Goal: Information Seeking & Learning: Understand process/instructions

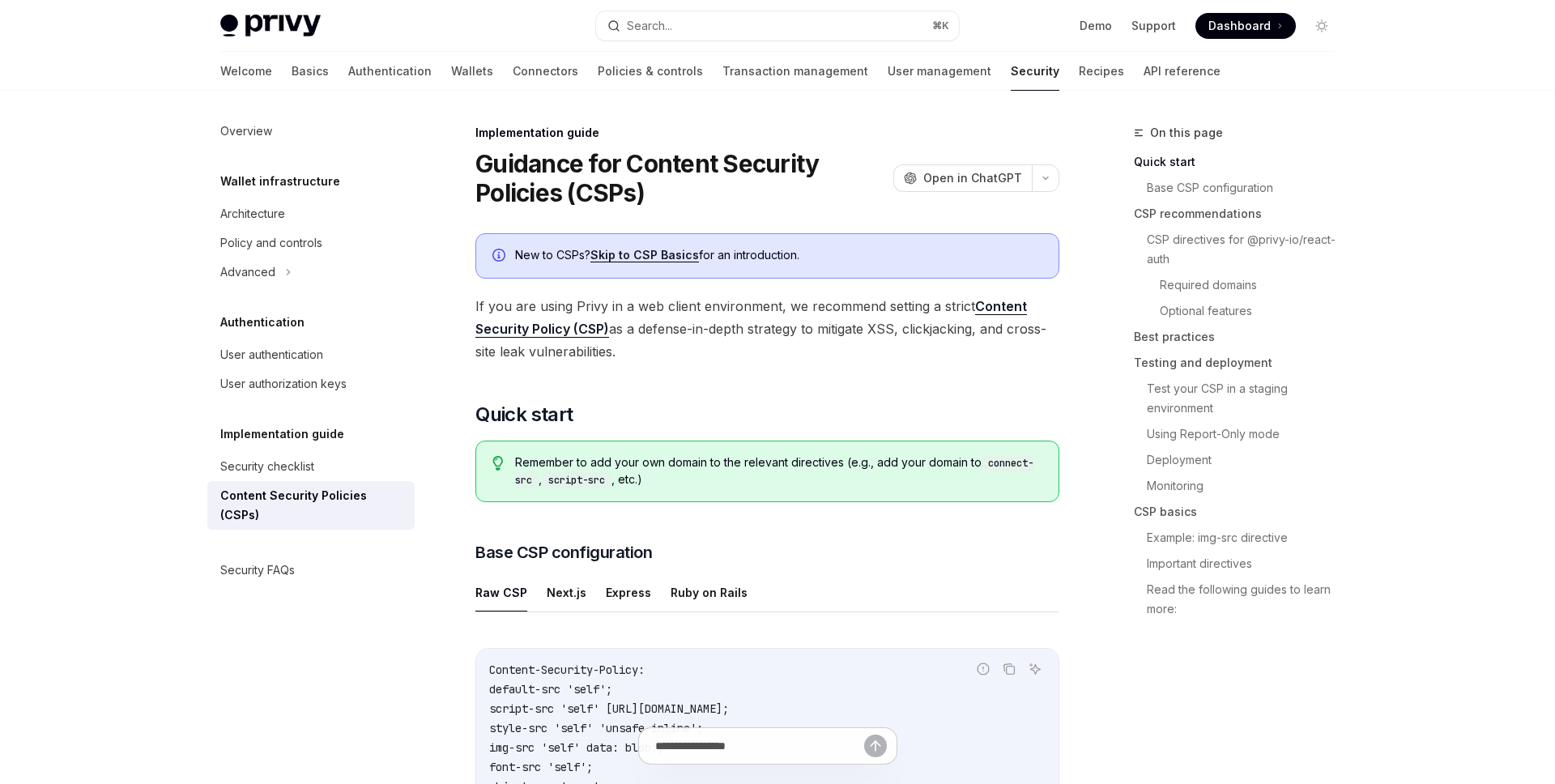
type textarea "*"
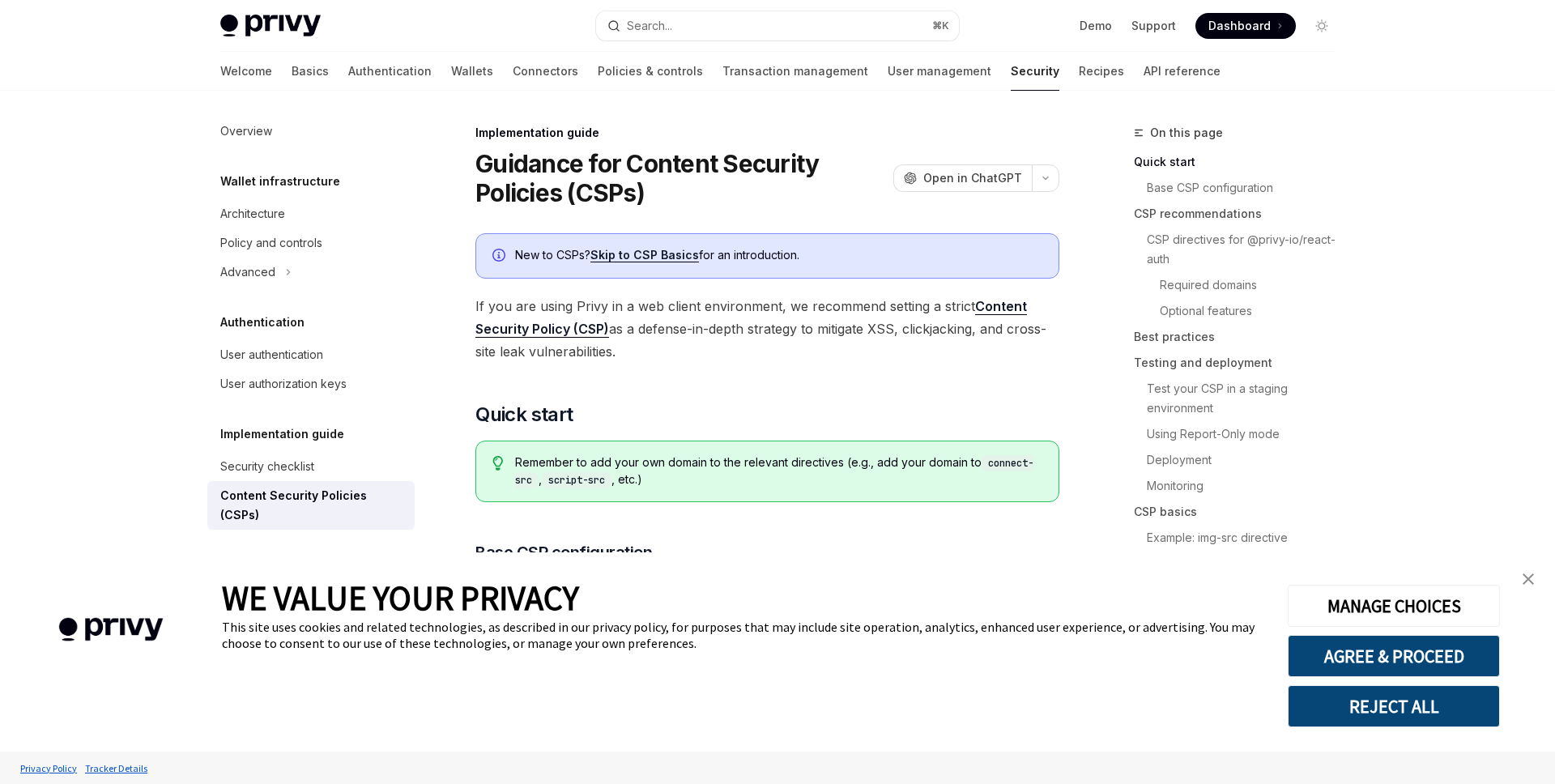
click at [1526, 579] on img "close banner" at bounding box center [1528, 579] width 12 height 12
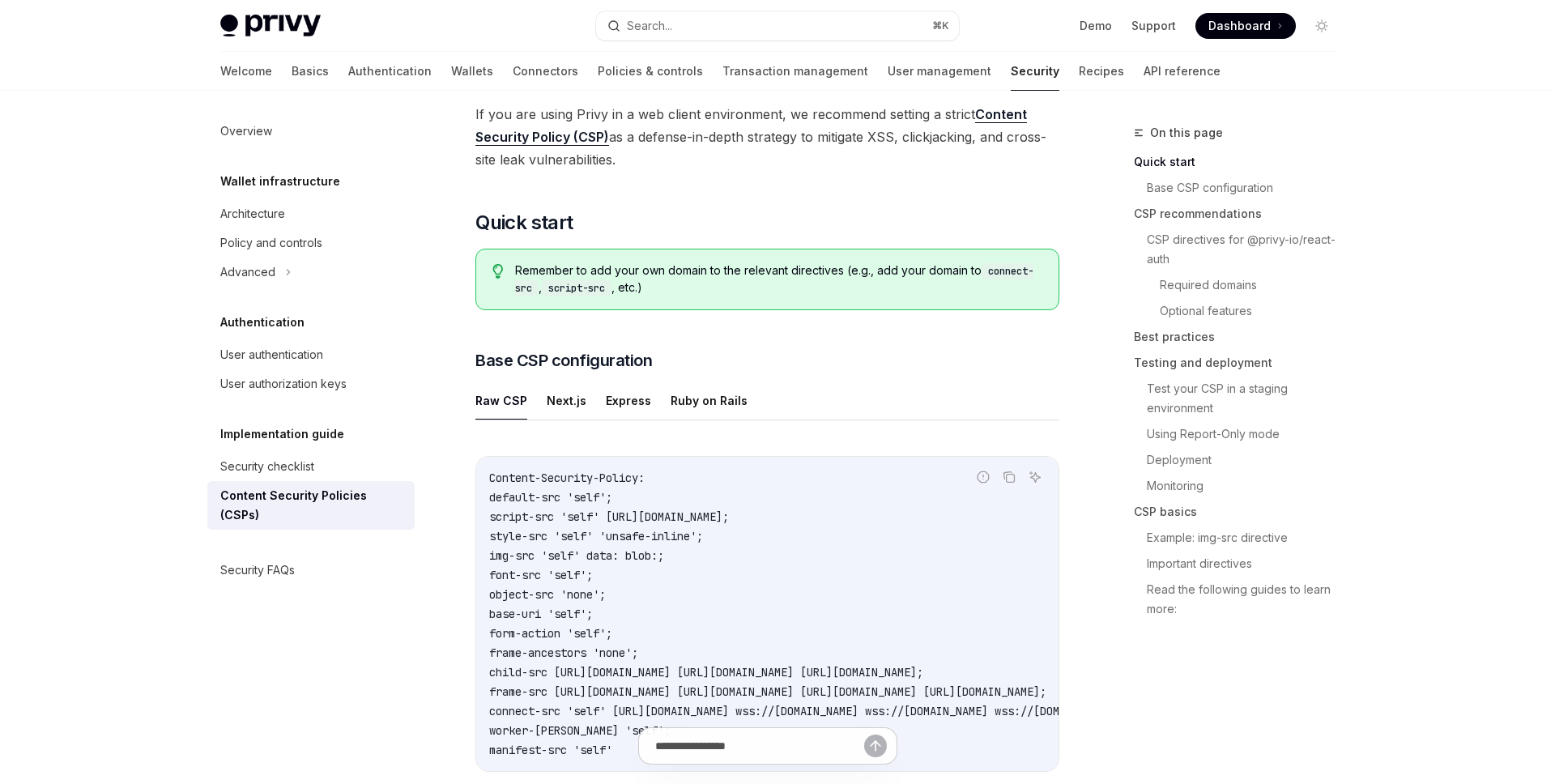
scroll to position [195, 0]
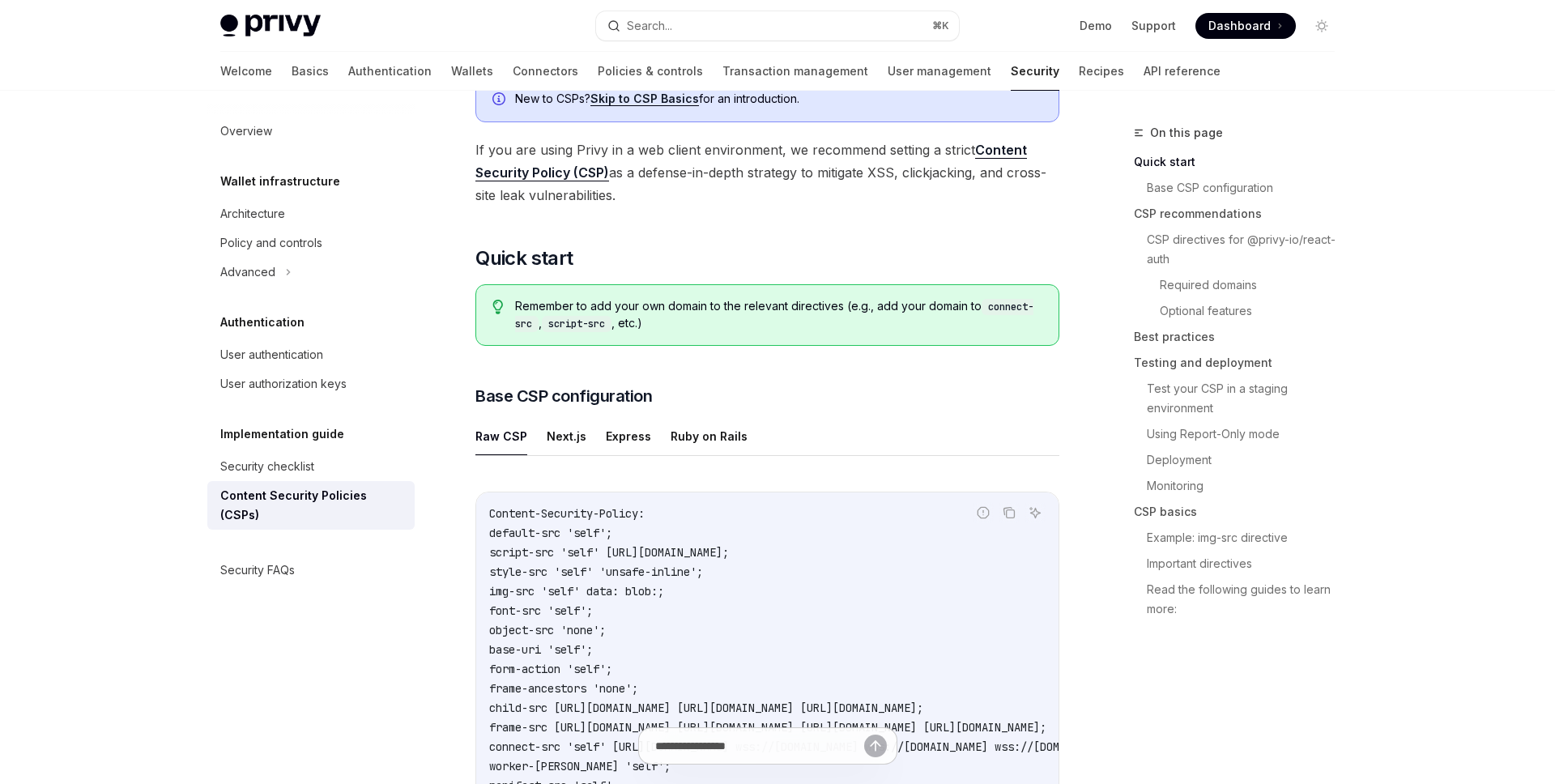
scroll to position [0, 0]
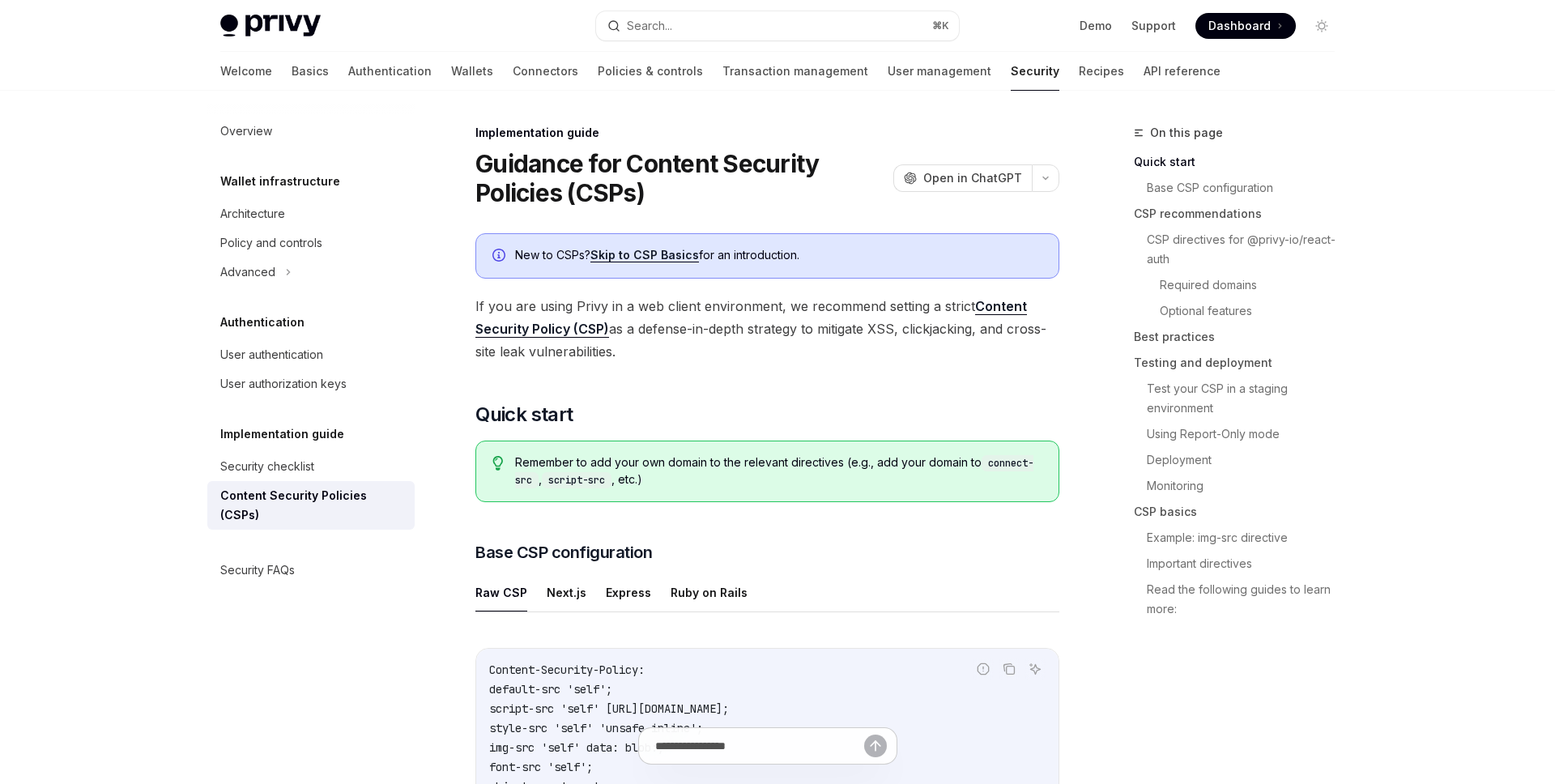
click at [671, 485] on span "Remember to add your own domain to the relevant directives (e.g., add your doma…" at bounding box center [778, 471] width 528 height 34
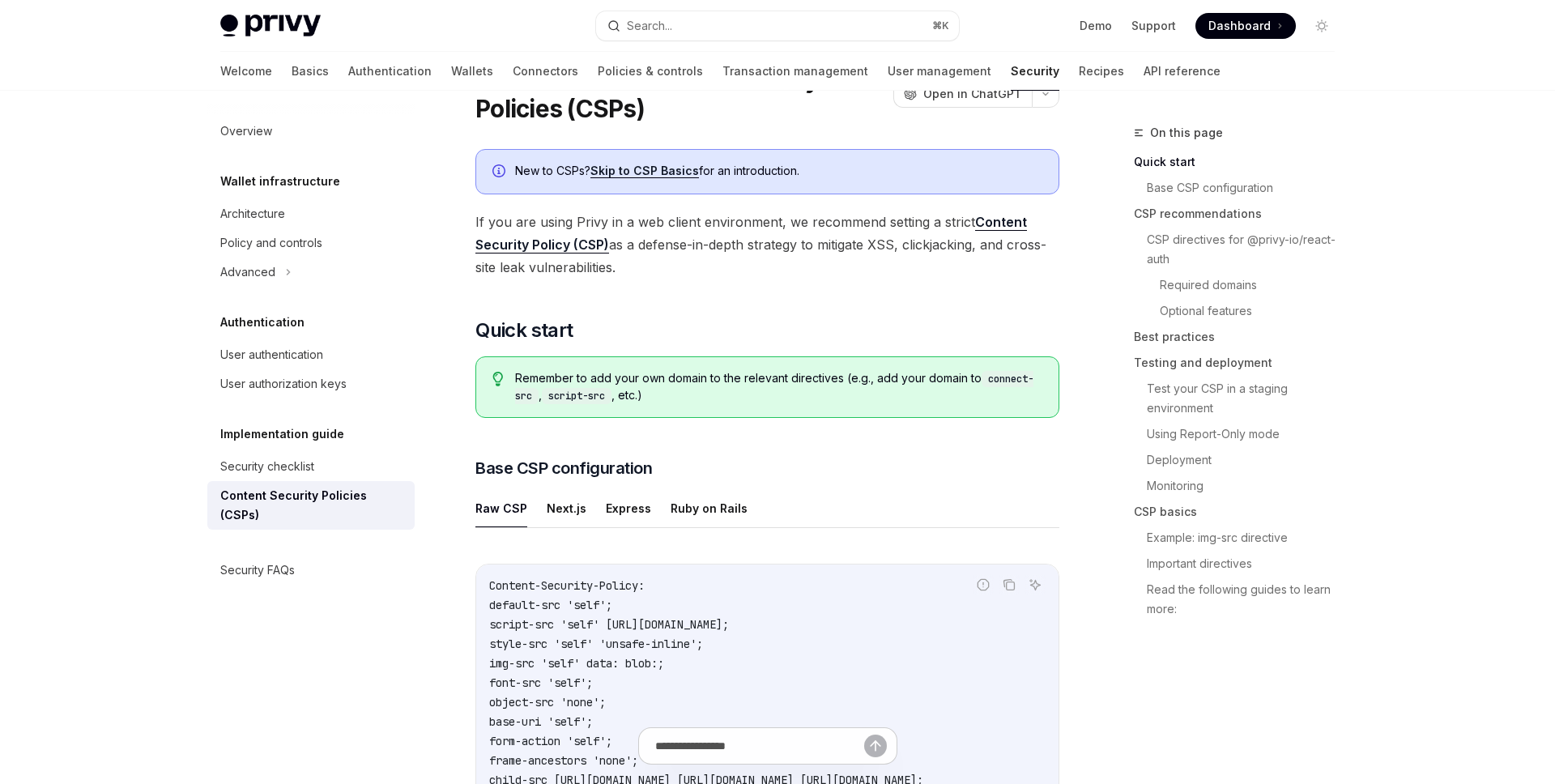
scroll to position [86, 0]
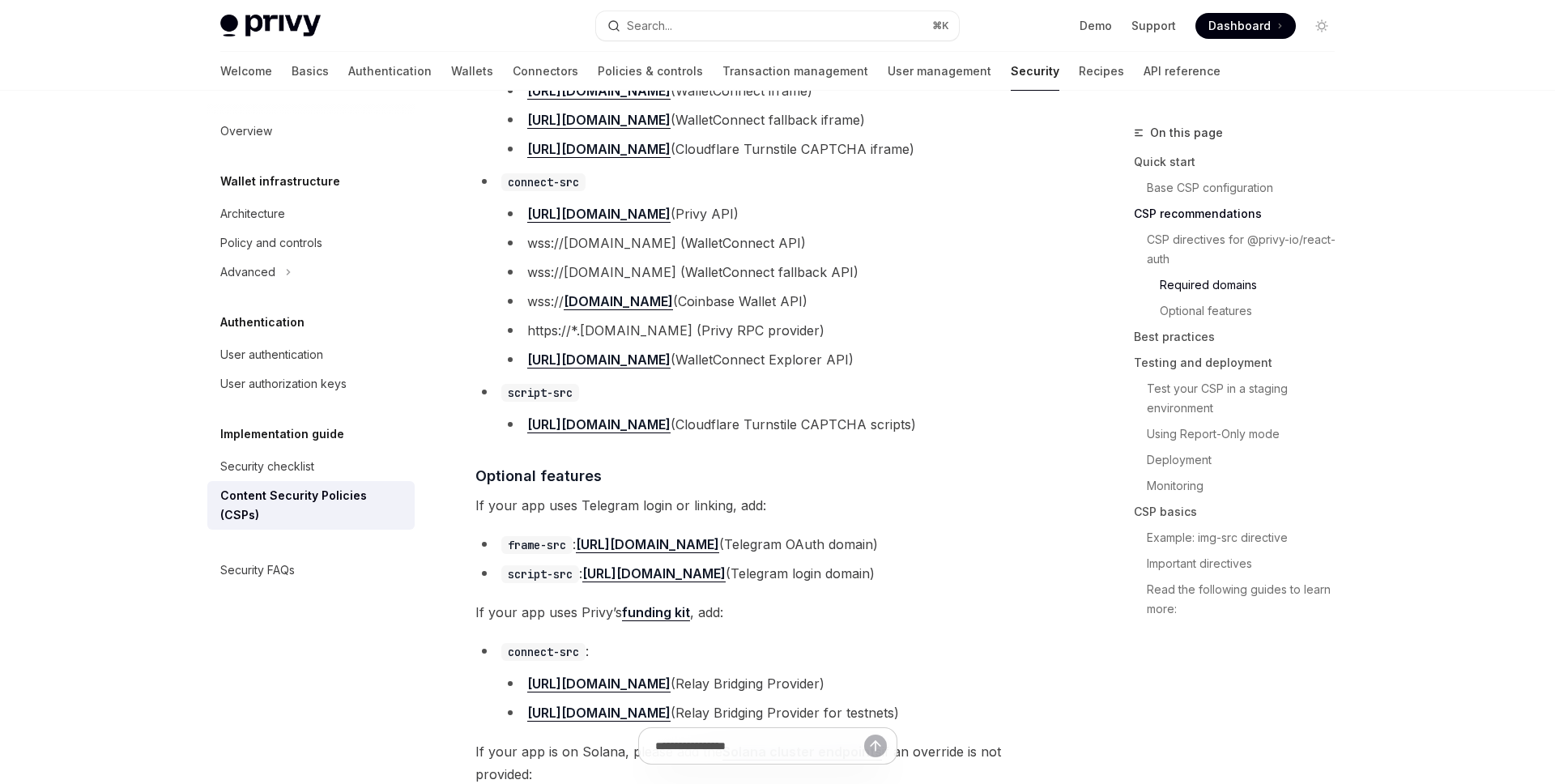
scroll to position [1432, 0]
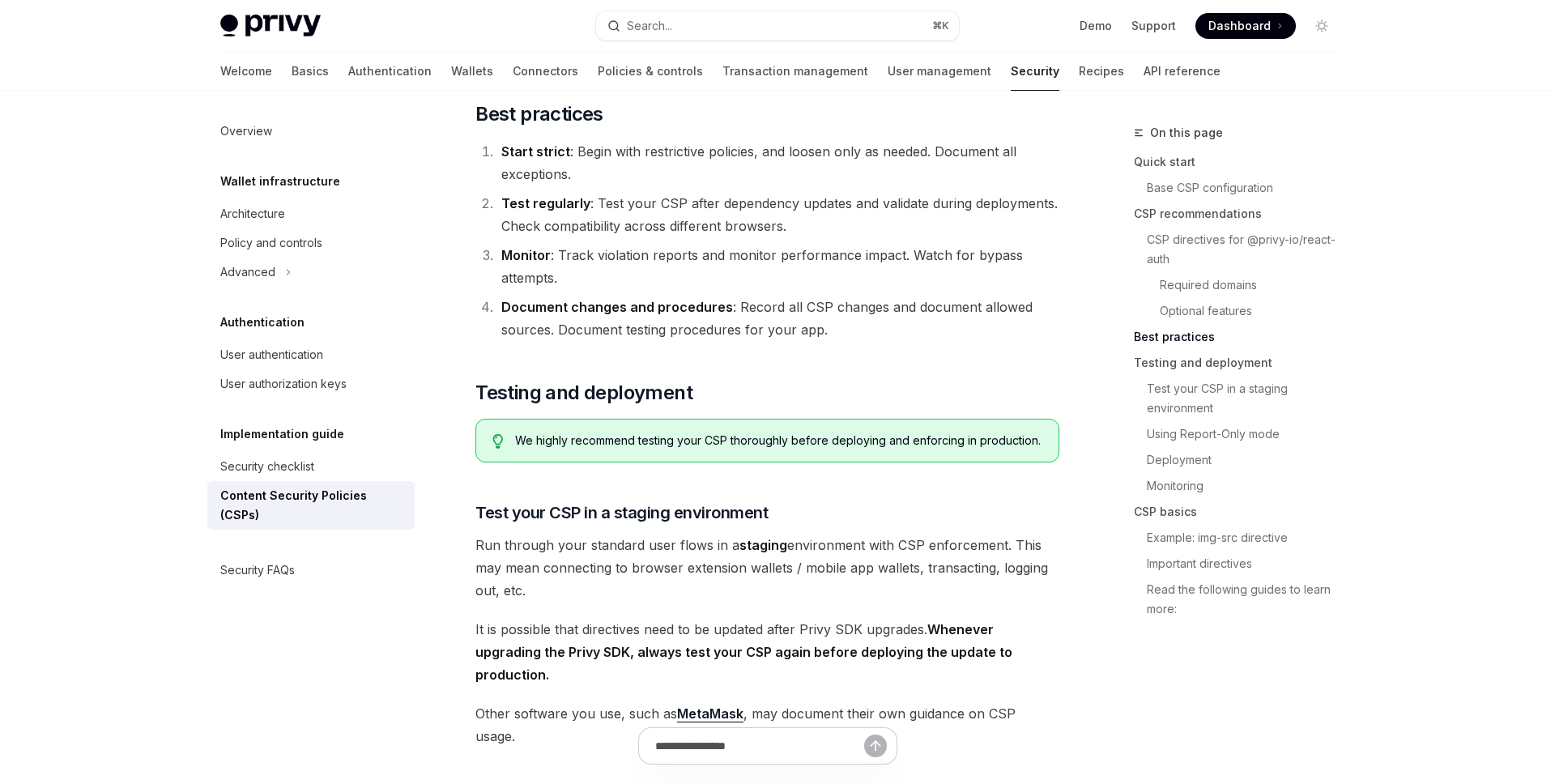
scroll to position [2239, 0]
click at [731, 431] on span "We highly recommend testing your CSP thoroughly before deploying and enforcing …" at bounding box center [778, 439] width 528 height 16
click at [720, 431] on span "We highly recommend testing your CSP thoroughly before deploying and enforcing …" at bounding box center [778, 439] width 528 height 16
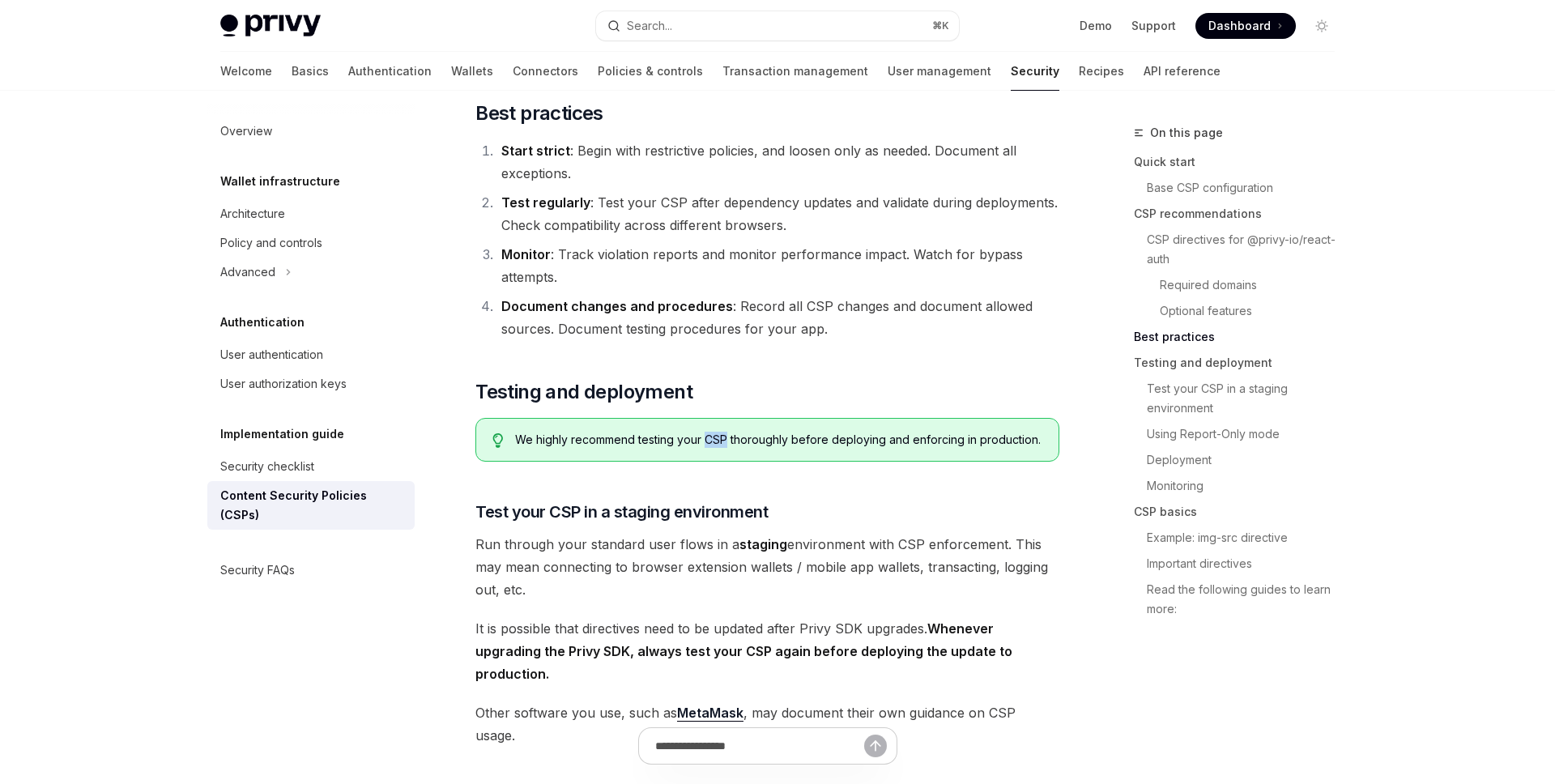
click at [720, 431] on span "We highly recommend testing your CSP thoroughly before deploying and enforcing …" at bounding box center [778, 439] width 528 height 16
click at [427, 610] on div "Overview Wallet infrastructure Architecture Policy and controls Advanced Authen…" at bounding box center [324, 436] width 234 height 693
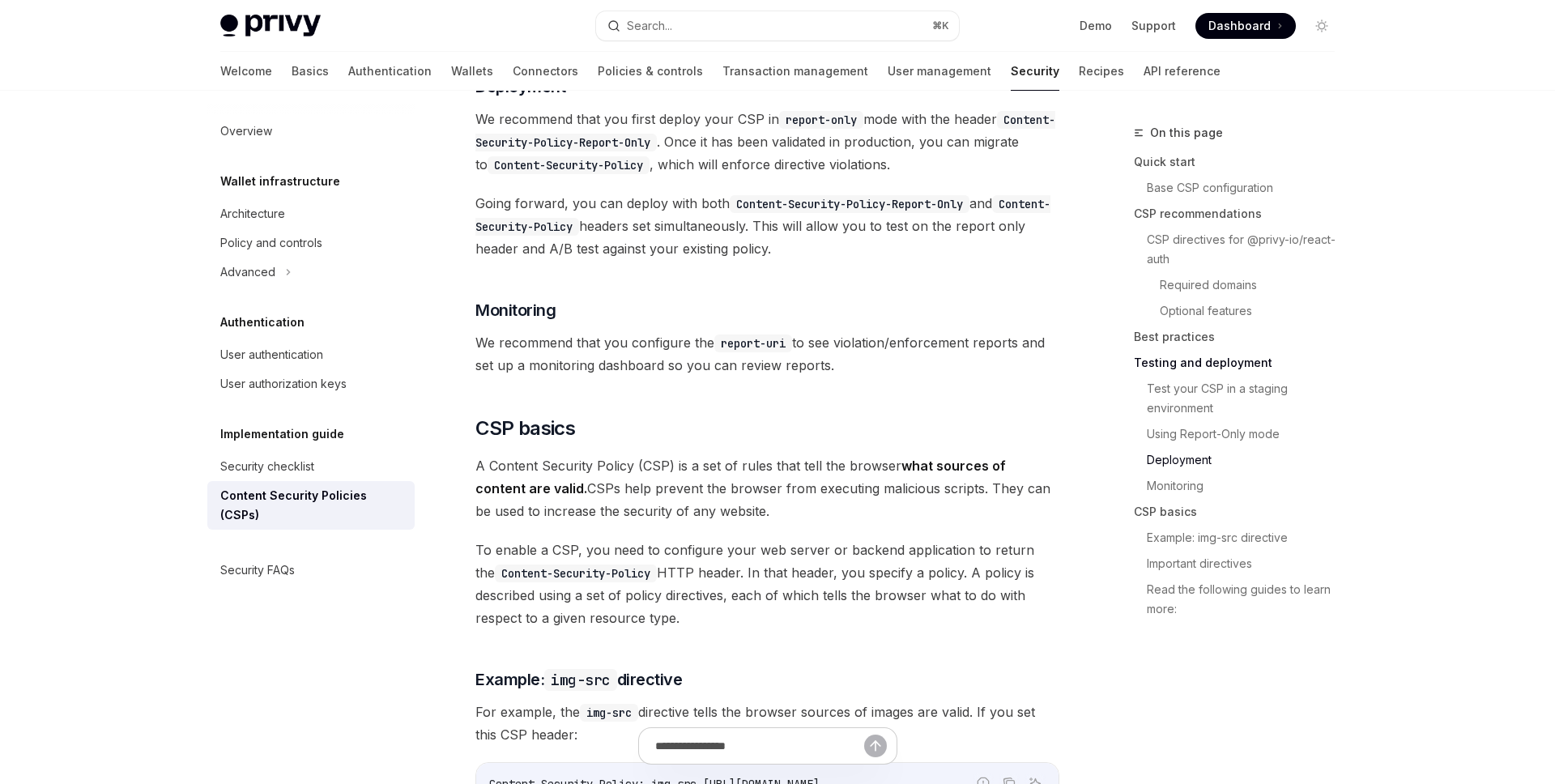
scroll to position [3199, 0]
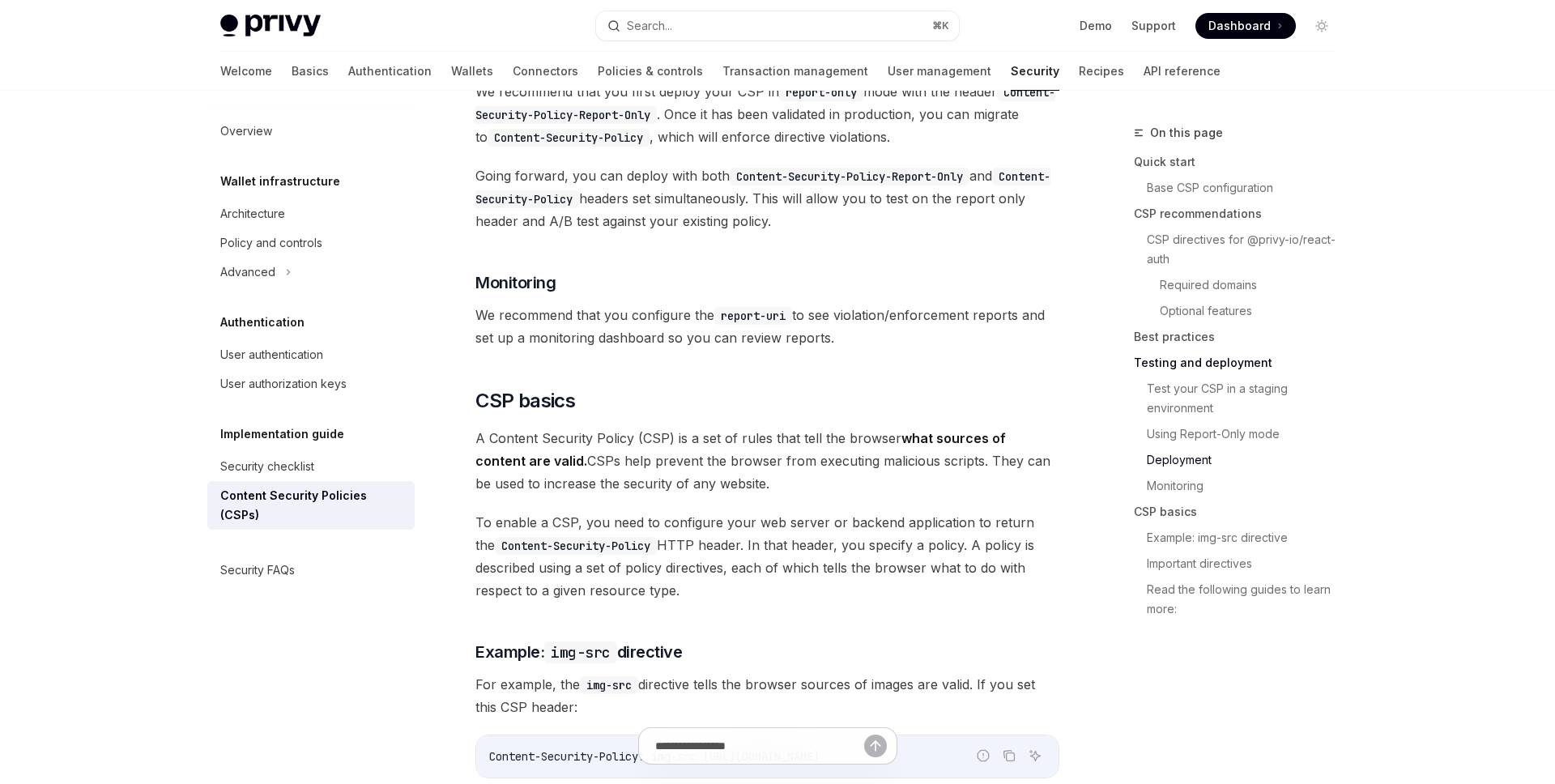
click at [476, 543] on span "To enable a CSP, you need to configure your web server or backend application t…" at bounding box center [768, 556] width 584 height 90
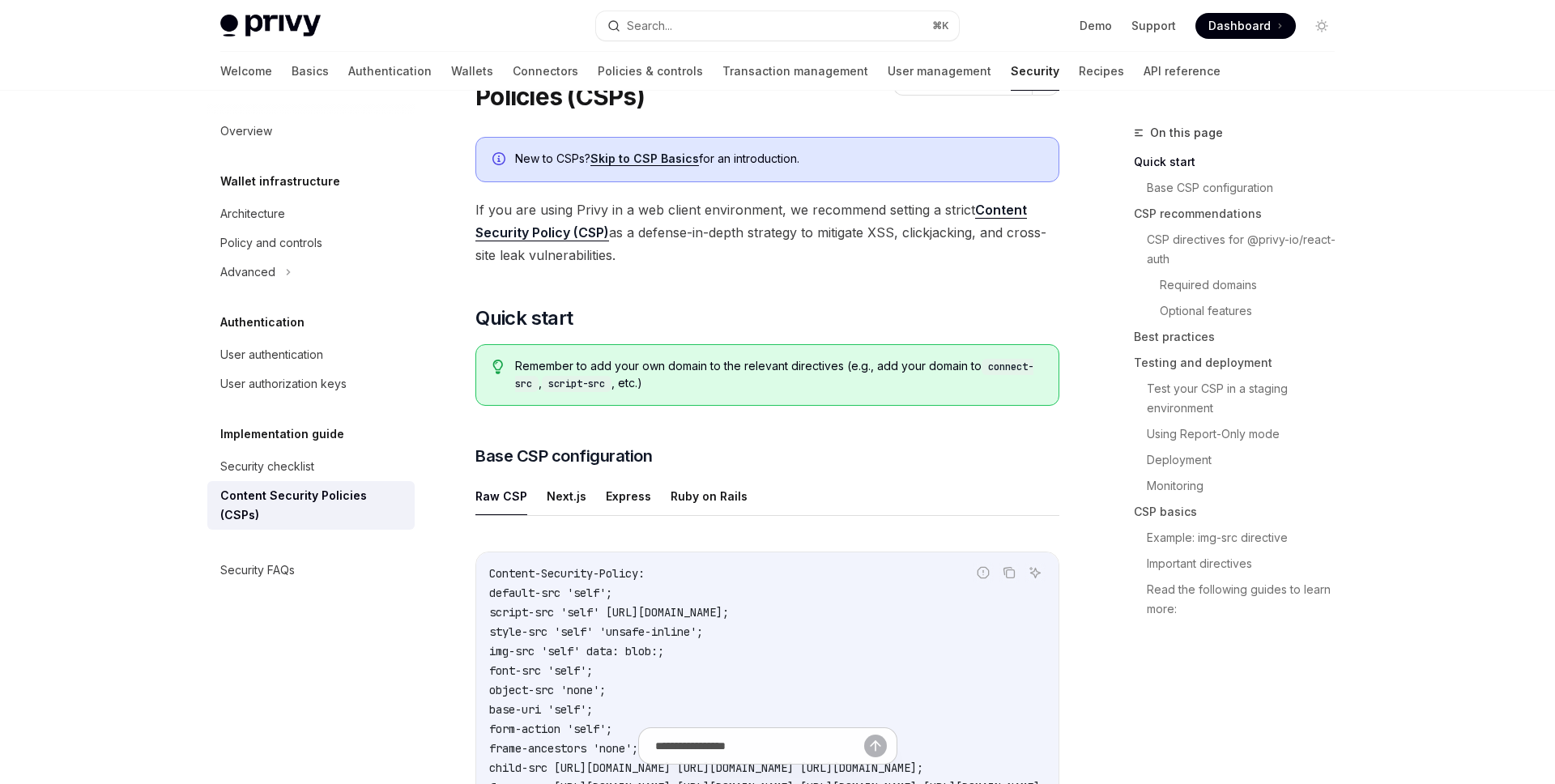
scroll to position [0, 0]
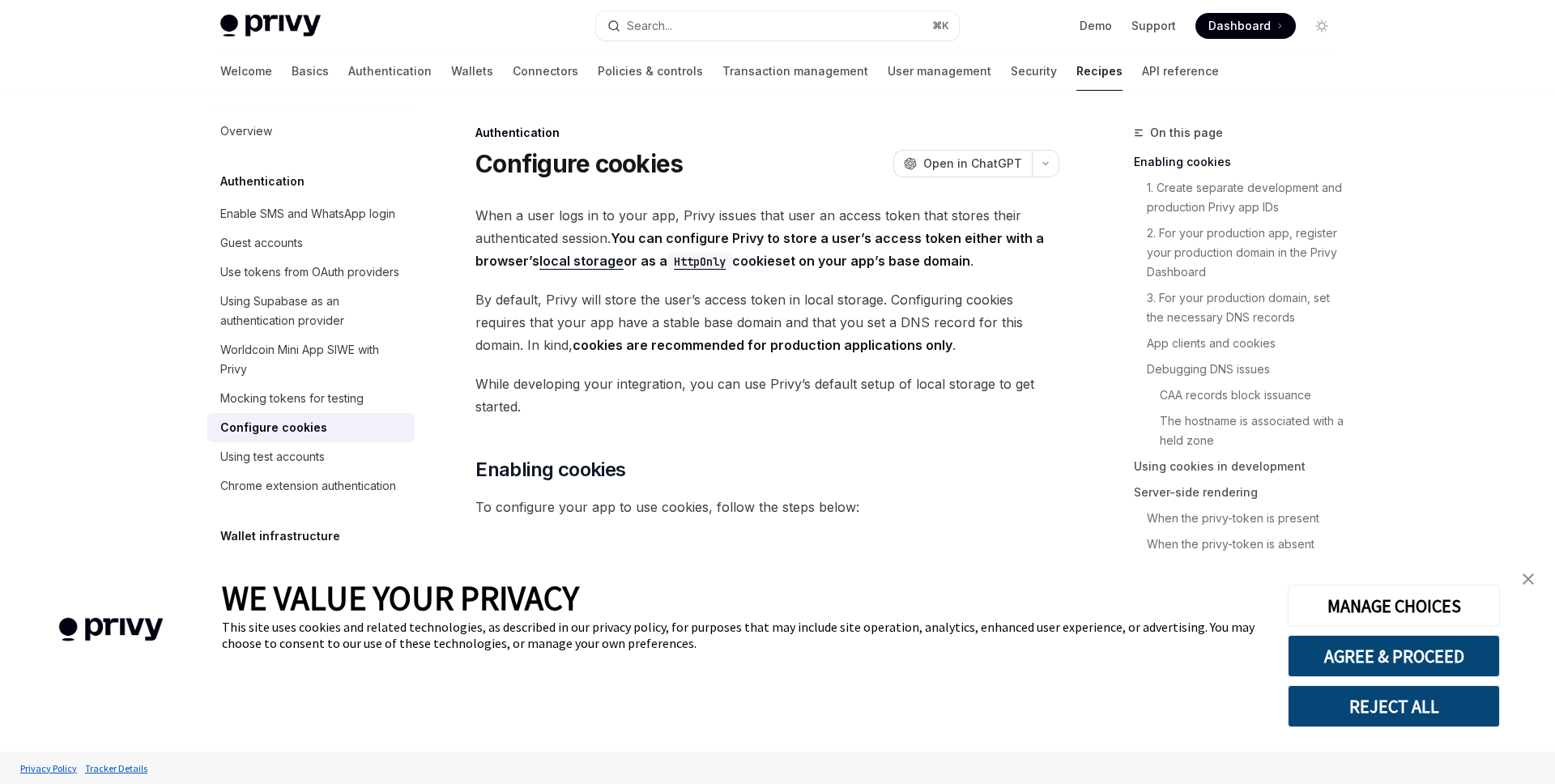
type textarea "*"
click at [1527, 582] on img "close banner" at bounding box center [1528, 579] width 12 height 12
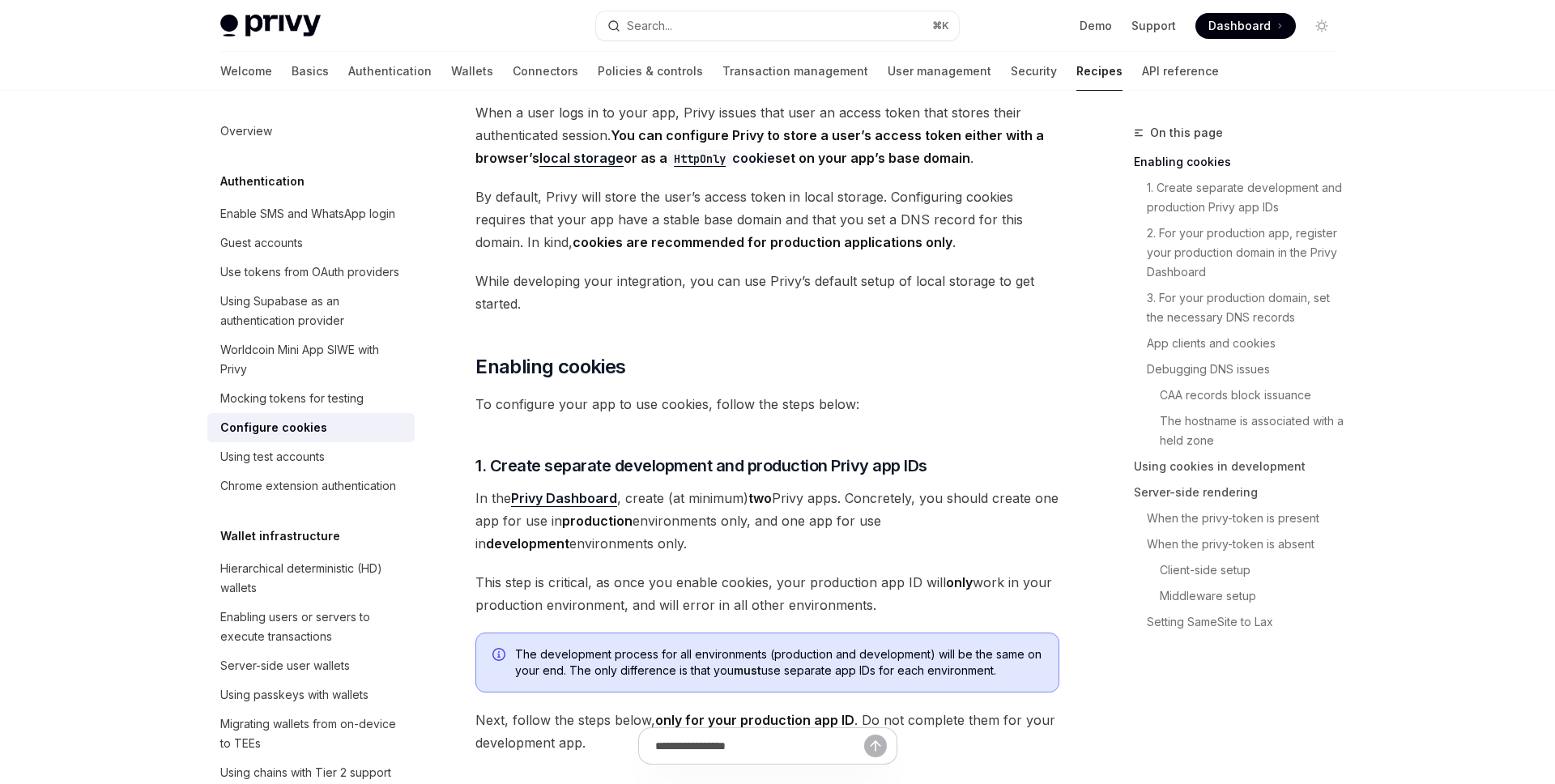
scroll to position [105, 0]
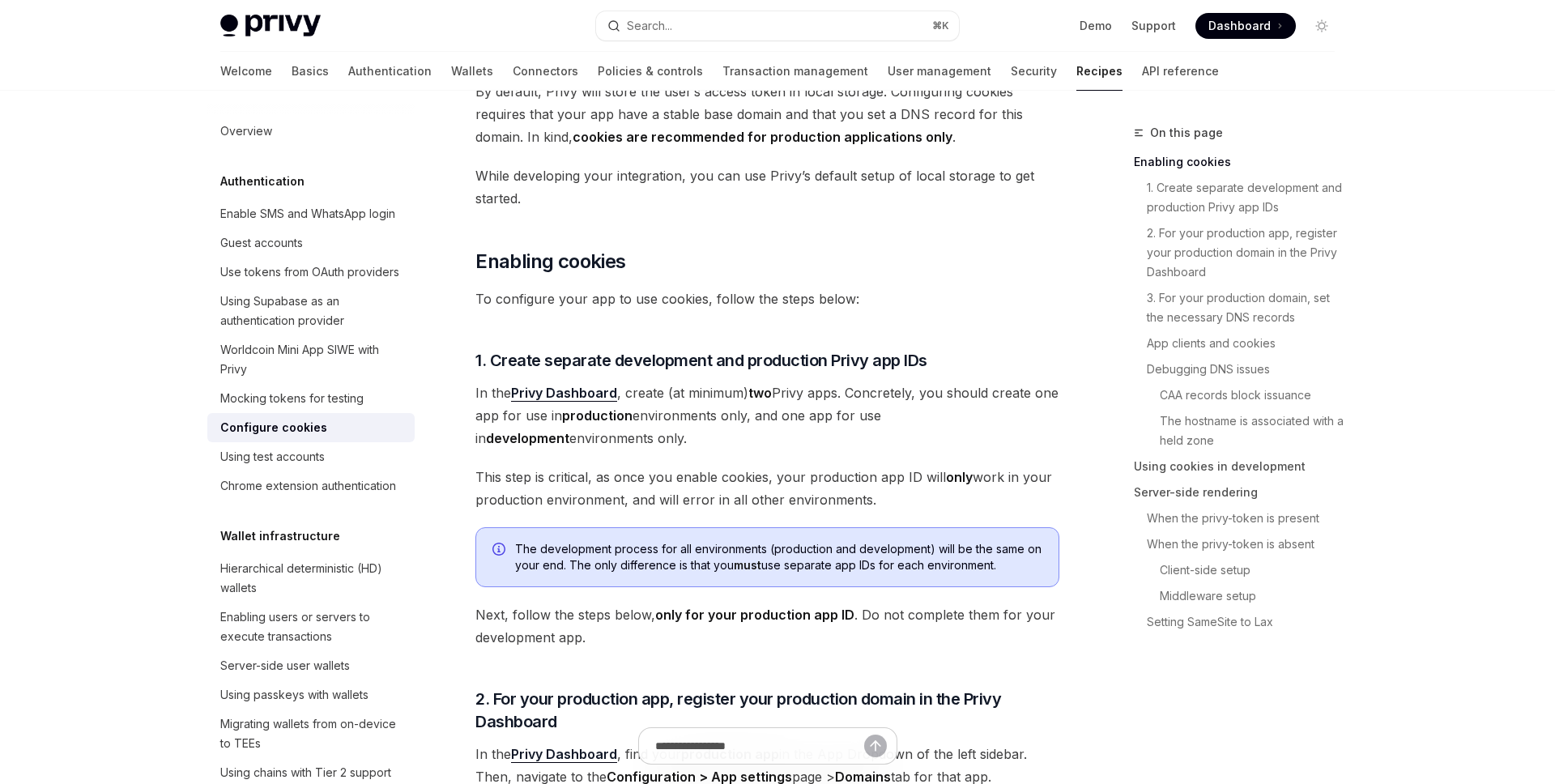
scroll to position [208, 0]
click at [888, 486] on span "This step is critical, as once you enable cookies, your production app ID will …" at bounding box center [768, 487] width 584 height 45
click at [887, 495] on span "This step is critical, as once you enable cookies, your production app ID will …" at bounding box center [768, 487] width 584 height 45
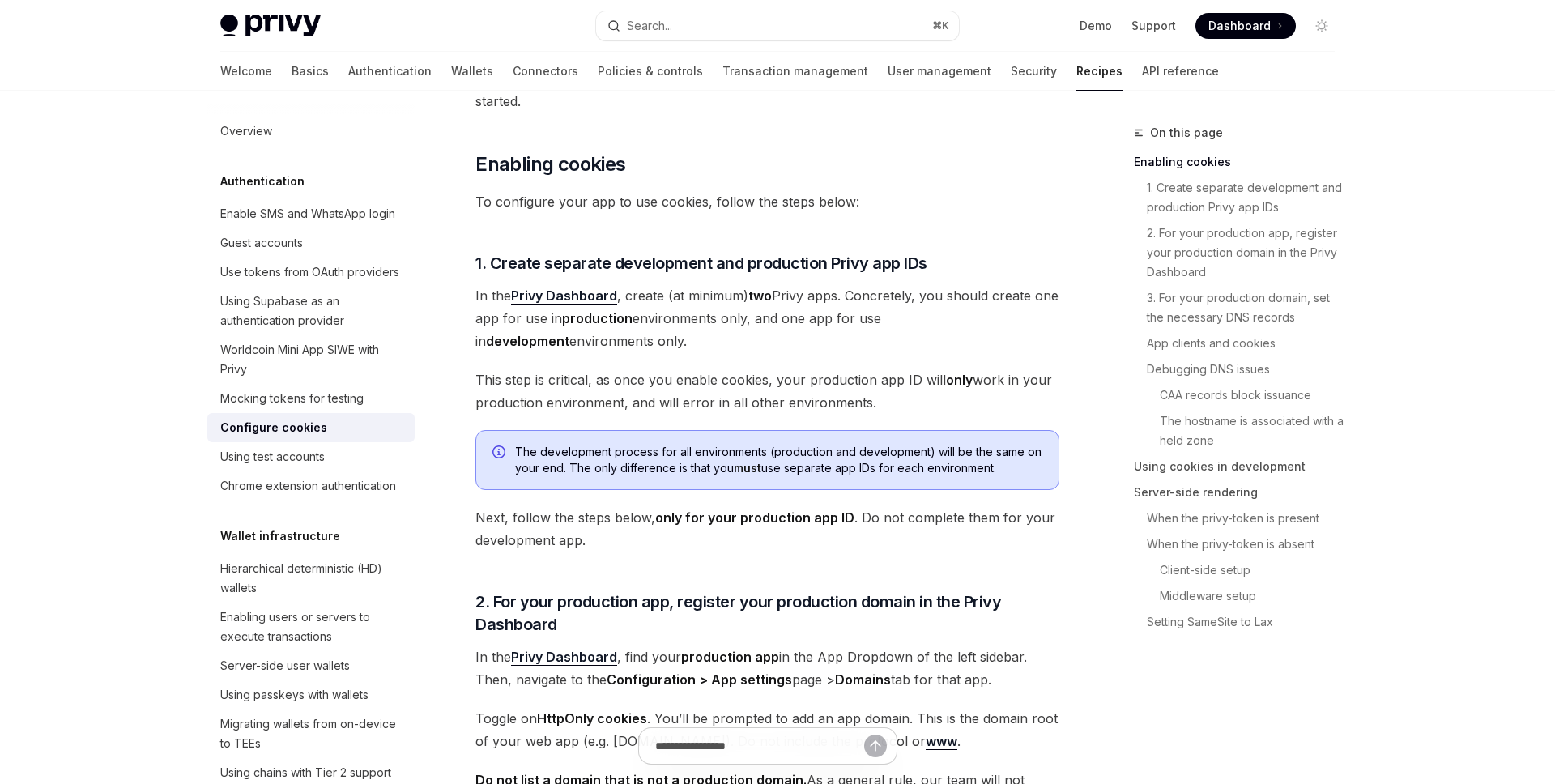
scroll to position [305, 0]
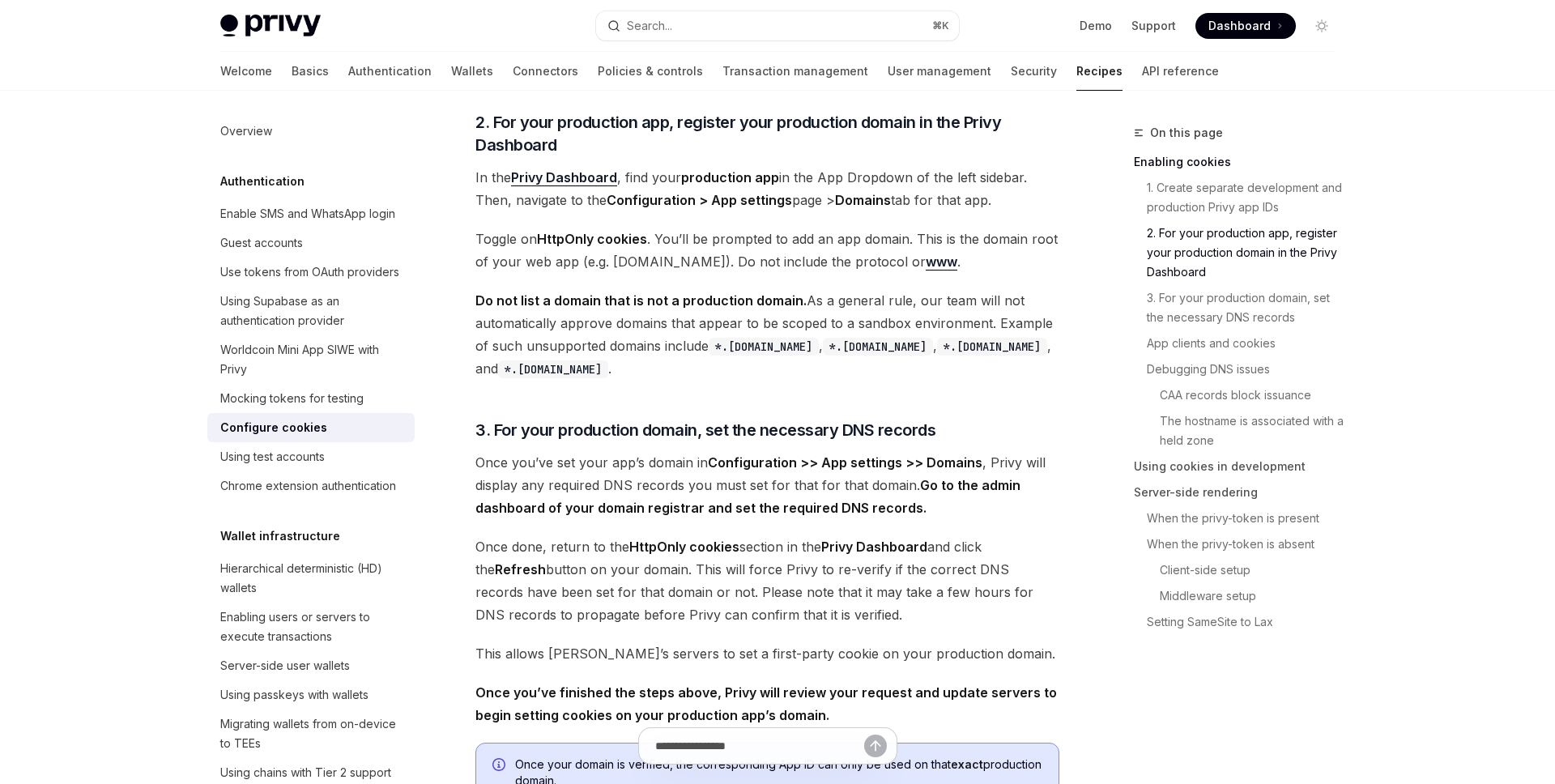
scroll to position [782, 0]
click at [528, 323] on span "Do not list a domain that is not a production domain. As a general rule, our te…" at bounding box center [768, 336] width 584 height 90
click at [638, 334] on span "Do not list a domain that is not a production domain. As a general rule, our te…" at bounding box center [768, 336] width 584 height 90
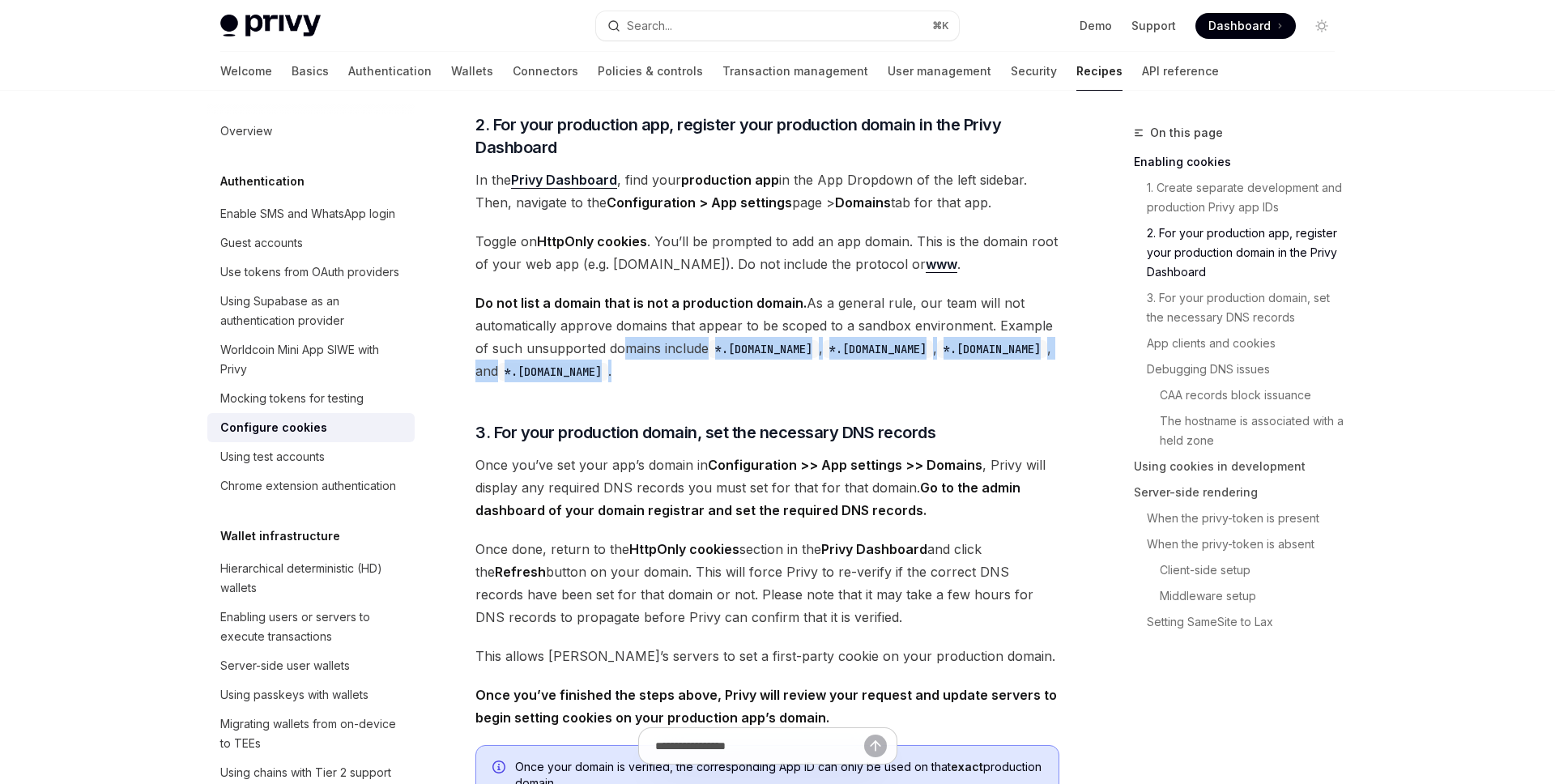
drag, startPoint x: 616, startPoint y: 343, endPoint x: 641, endPoint y: 365, distance: 33.3
click at [641, 365] on span "Do not list a domain that is not a production domain. As a general rule, our te…" at bounding box center [768, 336] width 584 height 90
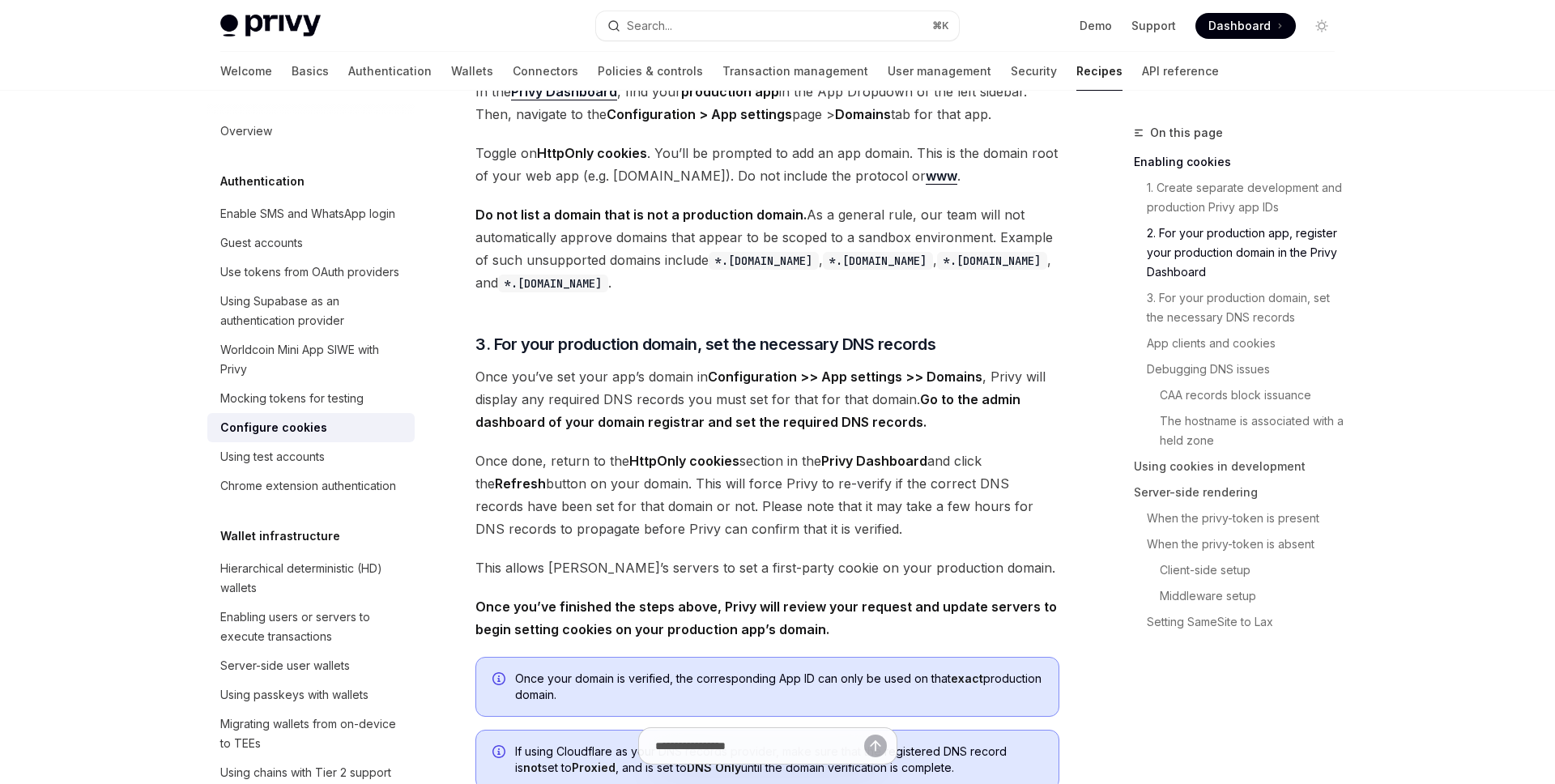
scroll to position [899, 0]
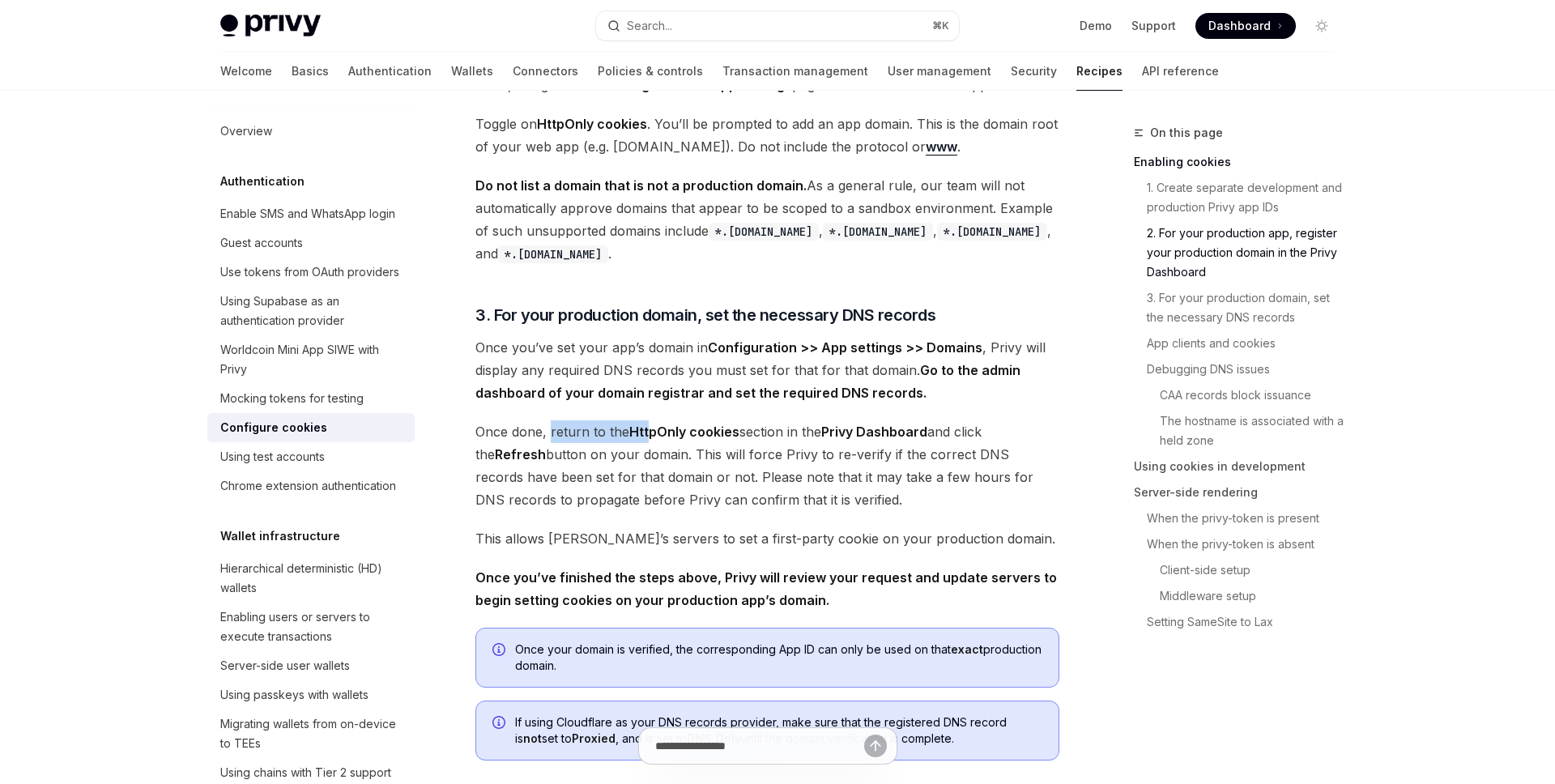
drag, startPoint x: 549, startPoint y: 434, endPoint x: 652, endPoint y: 431, distance: 103.0
click at [652, 431] on span "Once done, return to the HttpOnly cookies section in the Privy Dashboard and cl…" at bounding box center [768, 465] width 584 height 90
click at [670, 453] on span "Once done, return to the HttpOnly cookies section in the Privy Dashboard and cl…" at bounding box center [768, 465] width 584 height 90
drag, startPoint x: 580, startPoint y: 474, endPoint x: 653, endPoint y: 473, distance: 73.0
click at [653, 473] on span "Once done, return to the HttpOnly cookies section in the Privy Dashboard and cl…" at bounding box center [768, 465] width 584 height 90
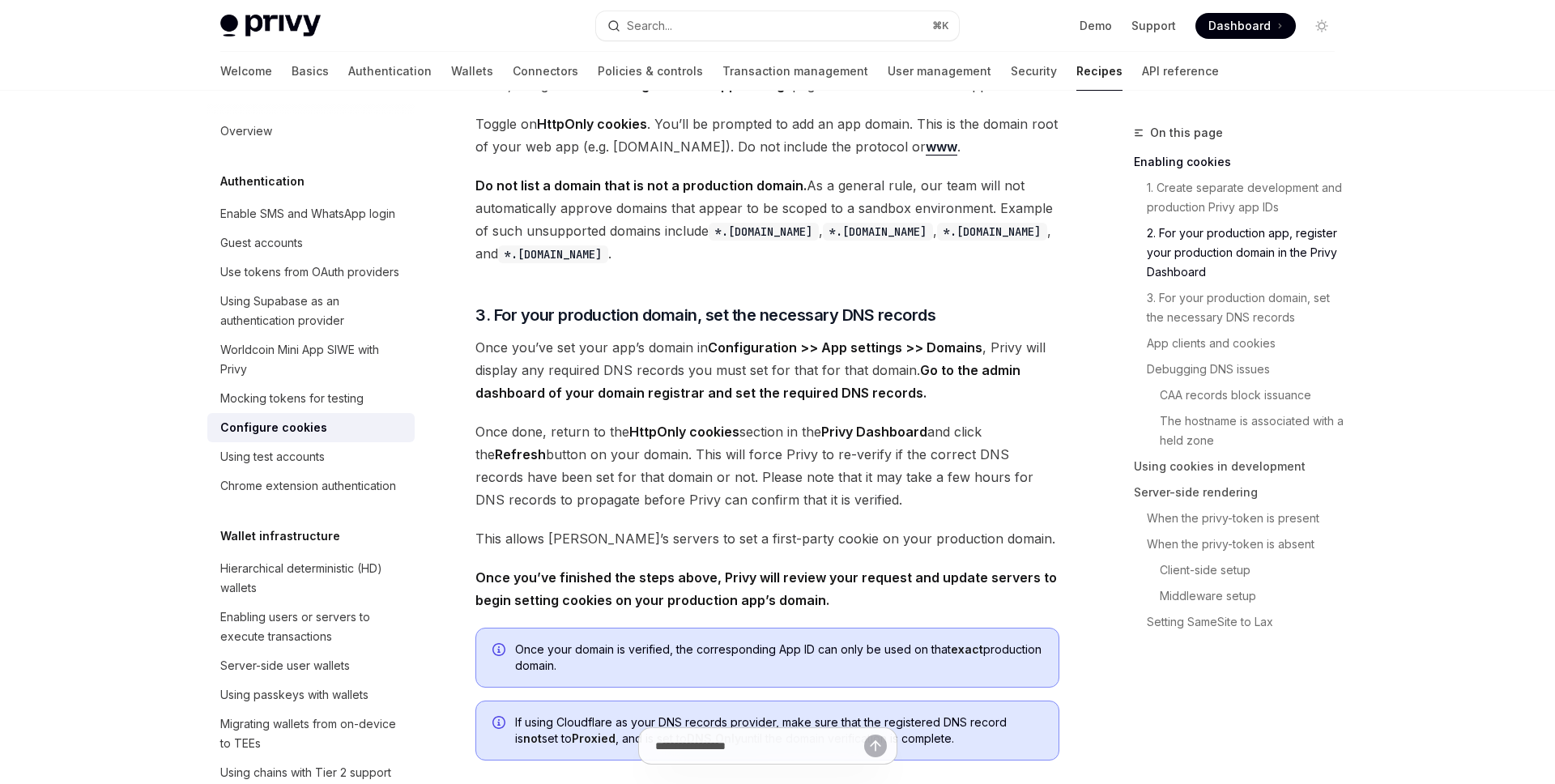
click at [719, 478] on span "Once done, return to the HttpOnly cookies section in the Privy Dashboard and cl…" at bounding box center [768, 465] width 584 height 90
drag, startPoint x: 543, startPoint y: 497, endPoint x: 670, endPoint y: 502, distance: 127.1
click at [670, 502] on span "Once done, return to the HttpOnly cookies section in the Privy Dashboard and cl…" at bounding box center [768, 465] width 584 height 90
click at [725, 509] on span "Once done, return to the HttpOnly cookies section in the Privy Dashboard and cl…" at bounding box center [768, 465] width 584 height 90
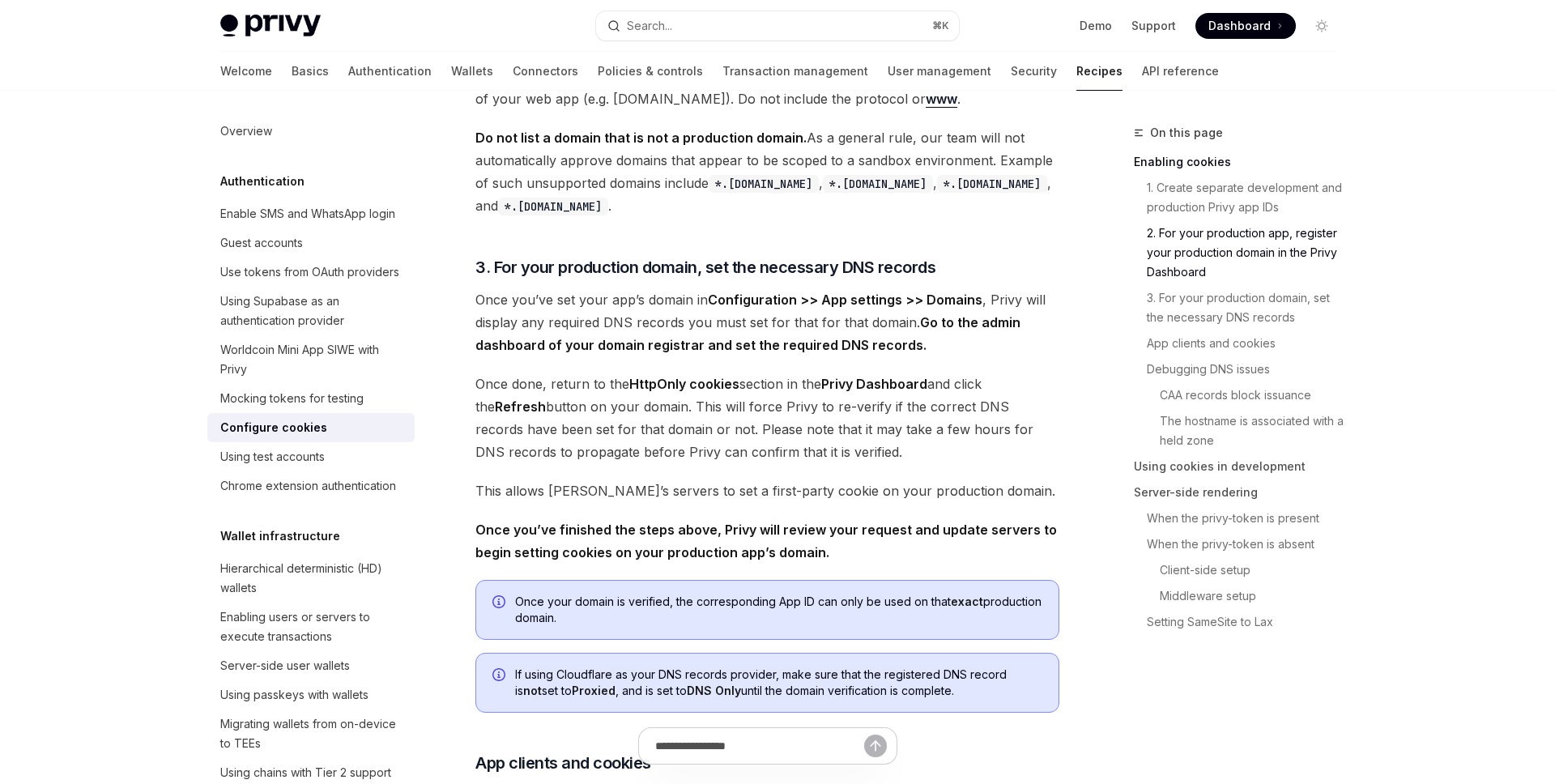
scroll to position [955, 0]
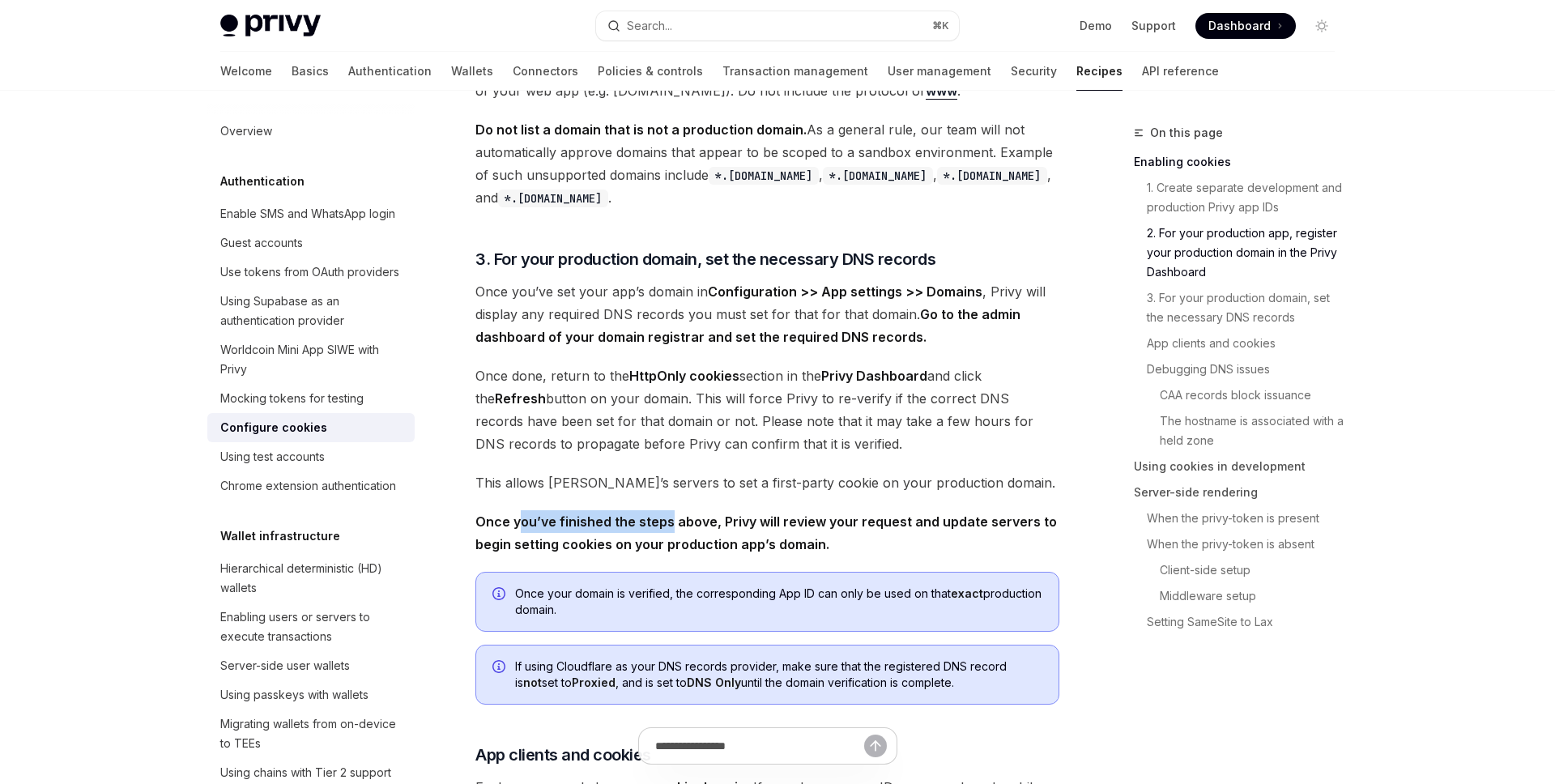
drag, startPoint x: 521, startPoint y: 526, endPoint x: 669, endPoint y: 527, distance: 148.0
click at [669, 527] on strong "Once you’ve finished the steps above, Privy will review your request and update…" at bounding box center [766, 532] width 581 height 38
click at [725, 536] on strong "Once you’ve finished the steps above, Privy will review your request and update…" at bounding box center [766, 532] width 581 height 38
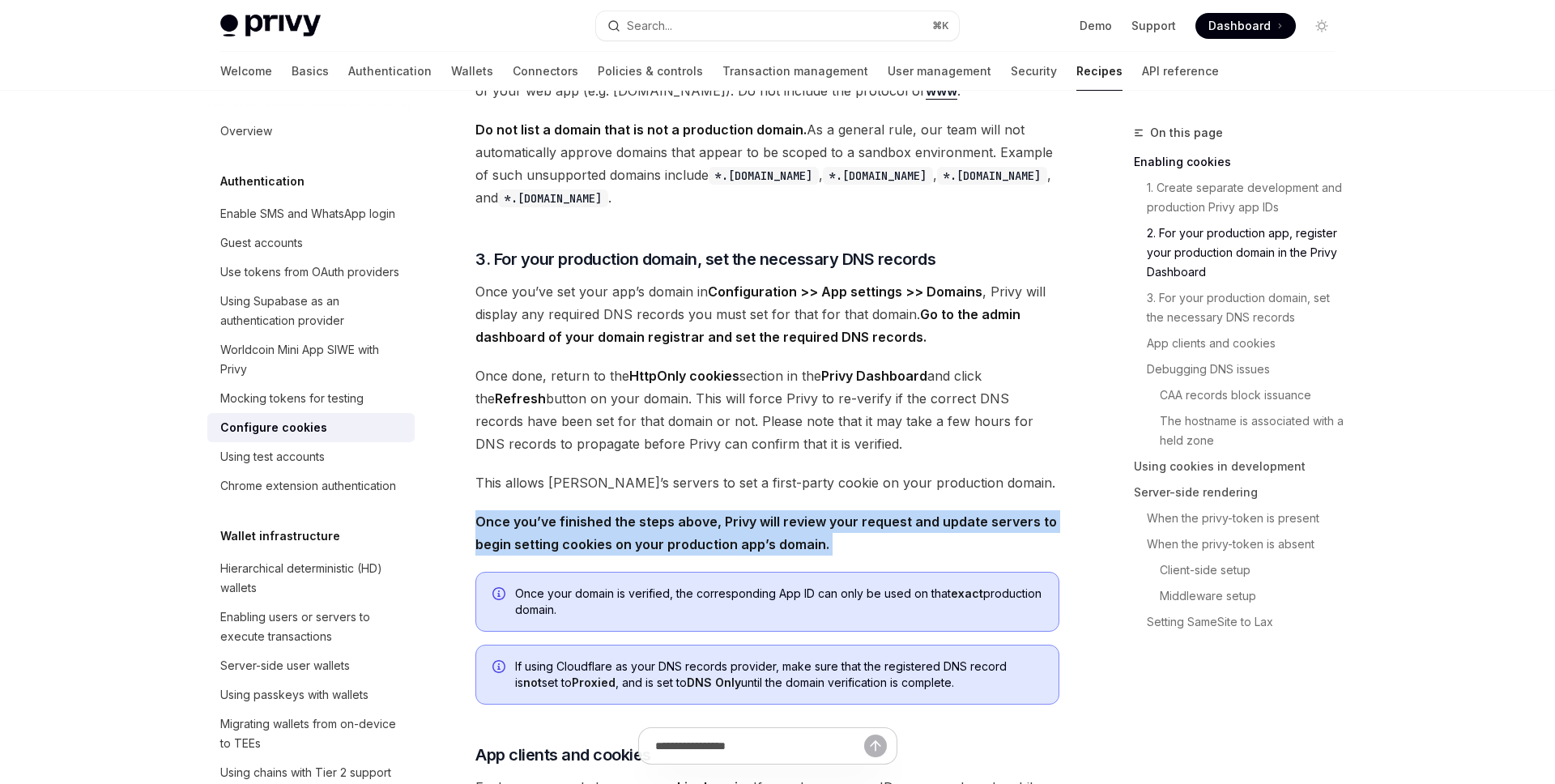
click at [725, 536] on strong "Once you’ve finished the steps above, Privy will review your request and update…" at bounding box center [766, 532] width 581 height 38
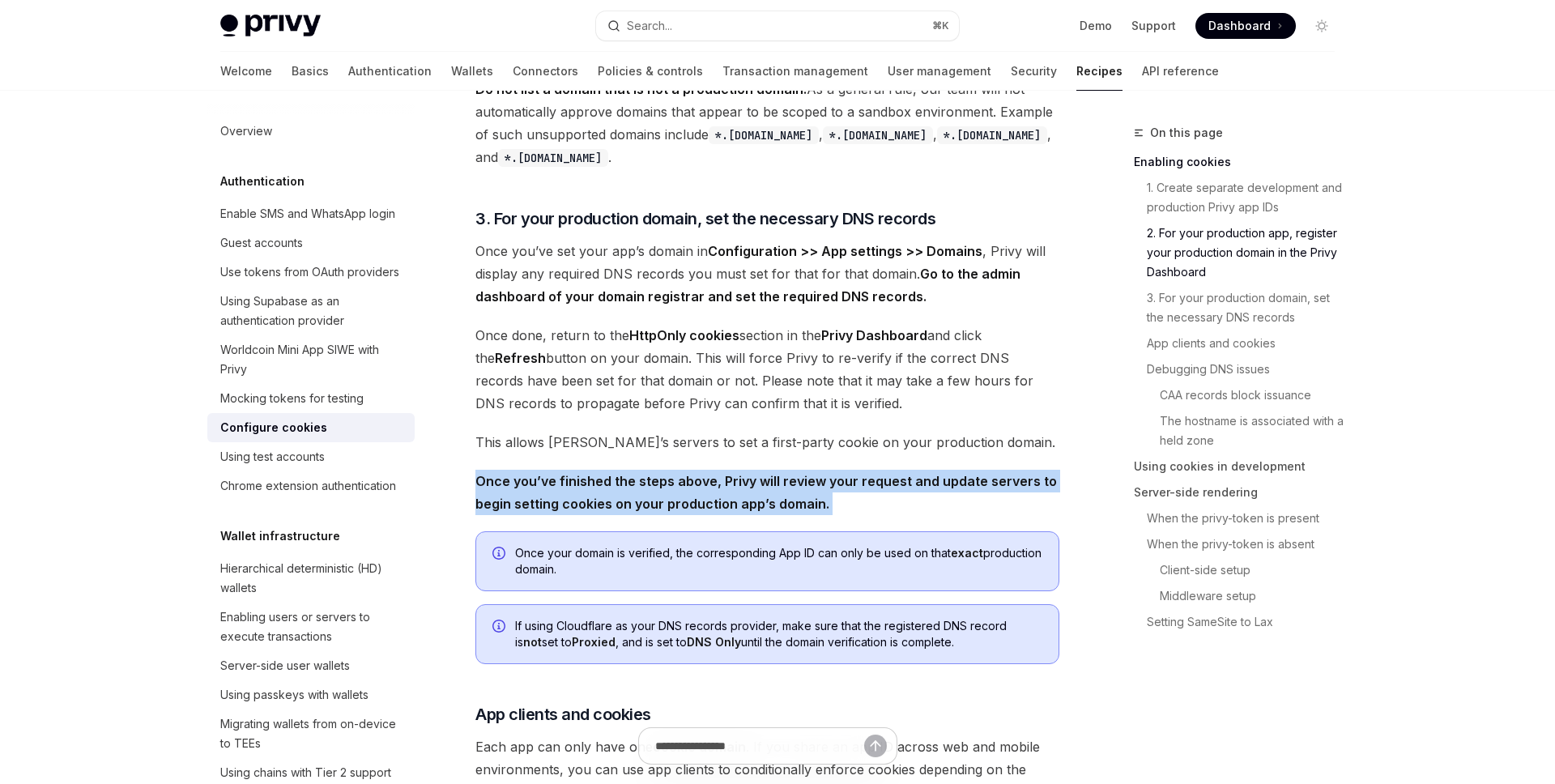
scroll to position [1018, 0]
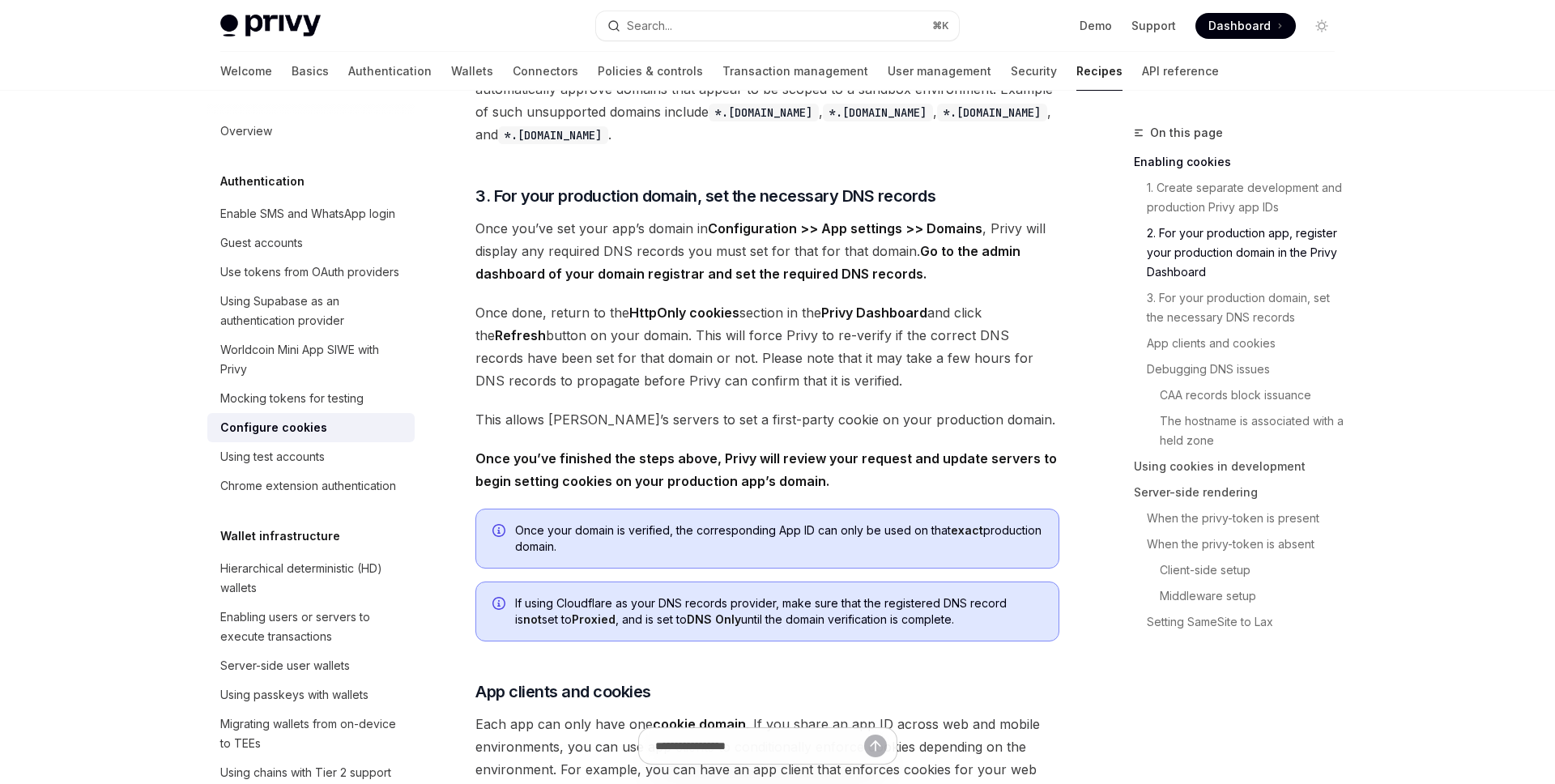
click at [709, 528] on span "Once your domain is verified, the corresponding App ID can only be used on that…" at bounding box center [778, 539] width 528 height 33
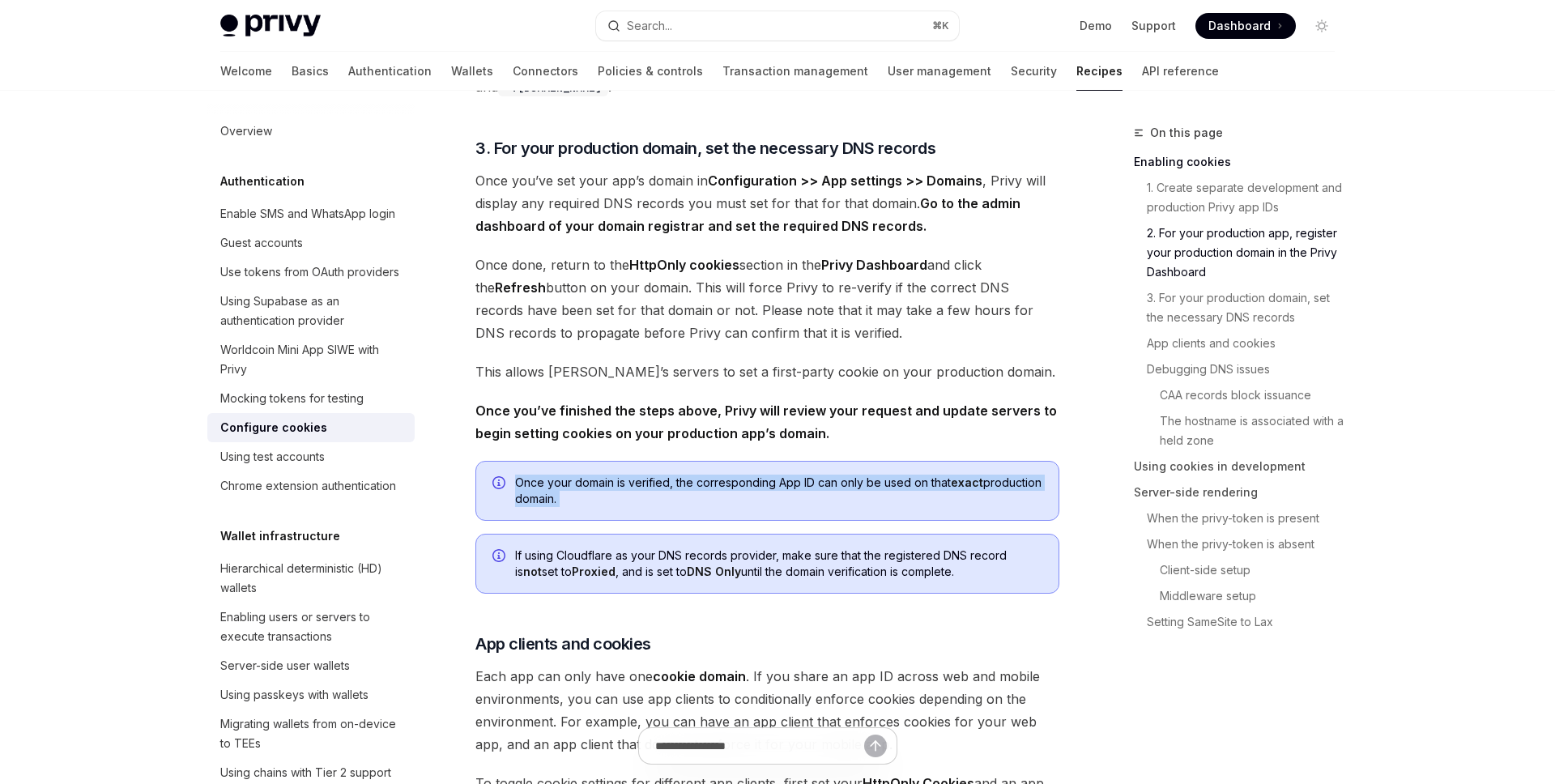
scroll to position [1068, 0]
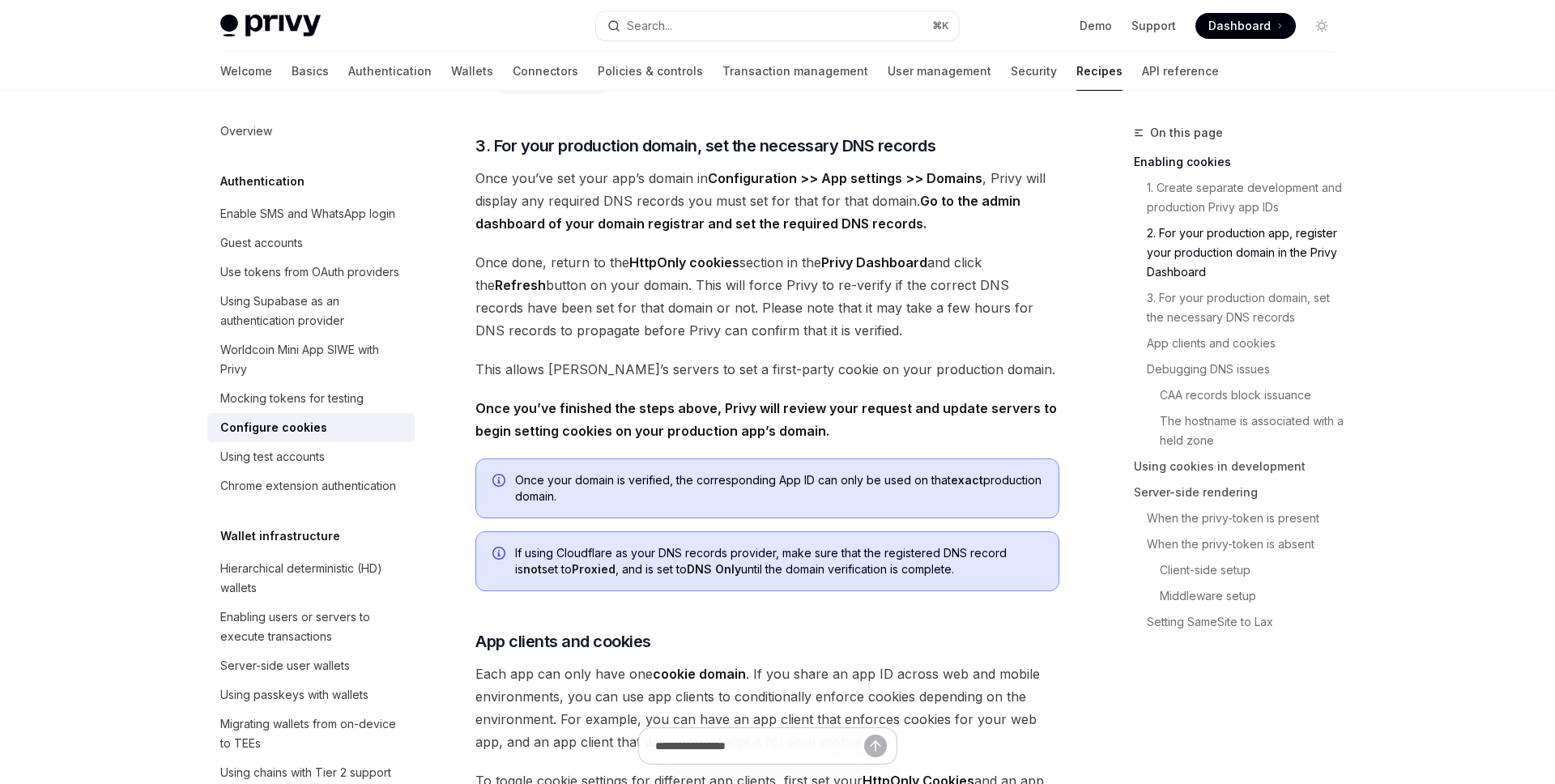
click at [672, 556] on span "If using Cloudflare as your DNS records provider, make sure that the registered…" at bounding box center [778, 561] width 528 height 33
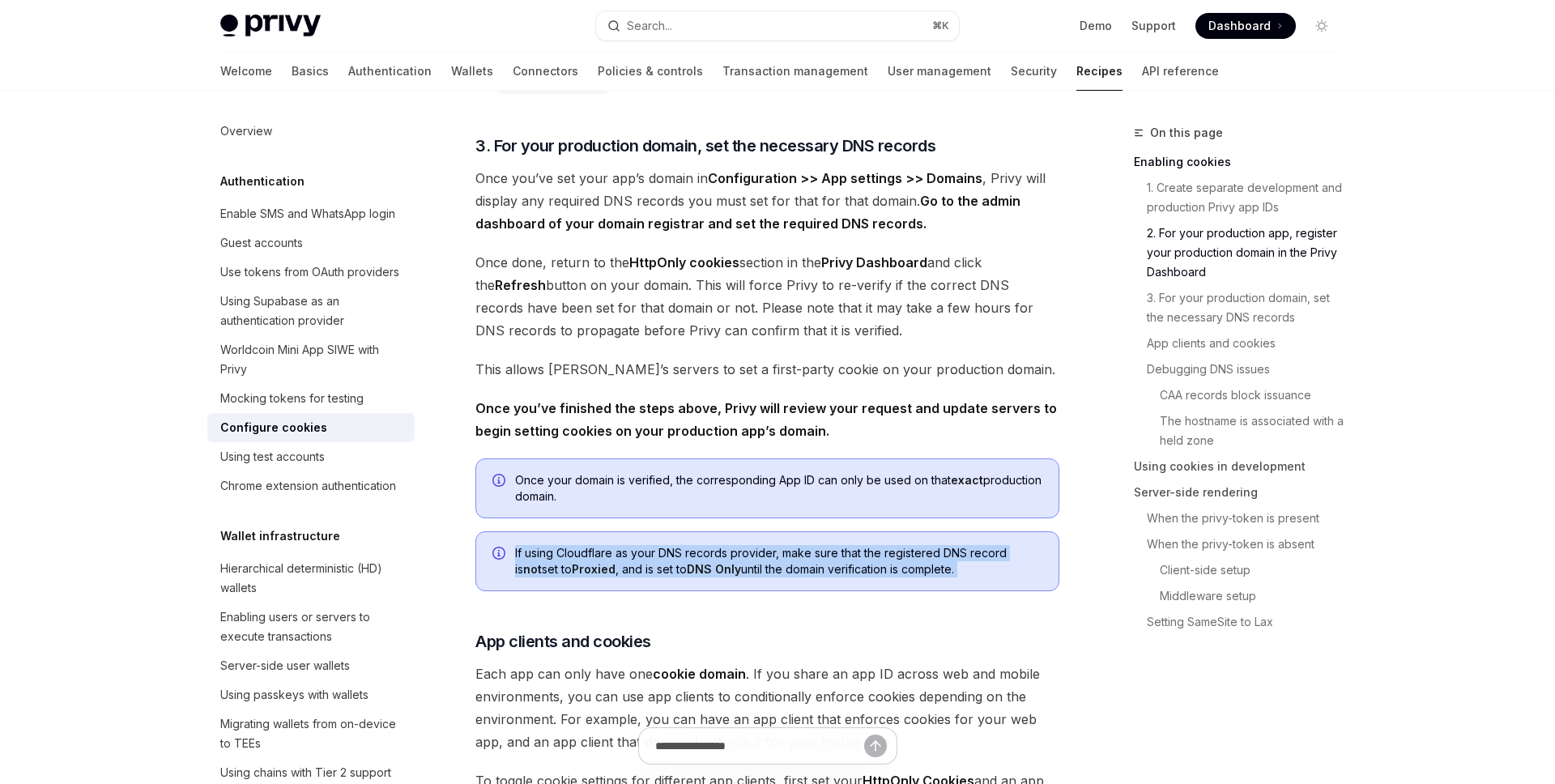
click at [672, 556] on span "If using Cloudflare as your DNS records provider, make sure that the registered…" at bounding box center [778, 561] width 528 height 33
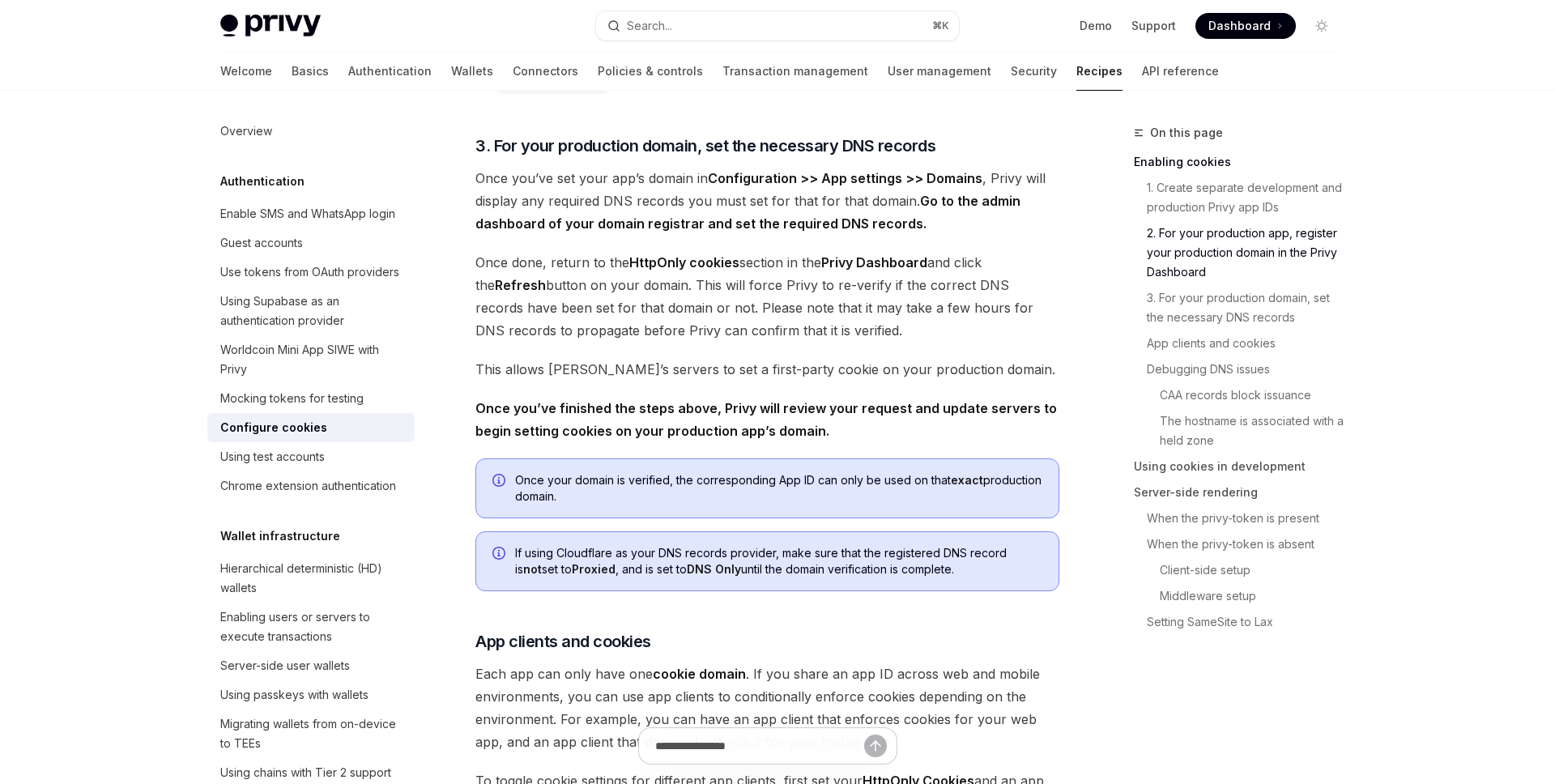
click at [687, 571] on strong "DNS Only" at bounding box center [714, 569] width 54 height 13
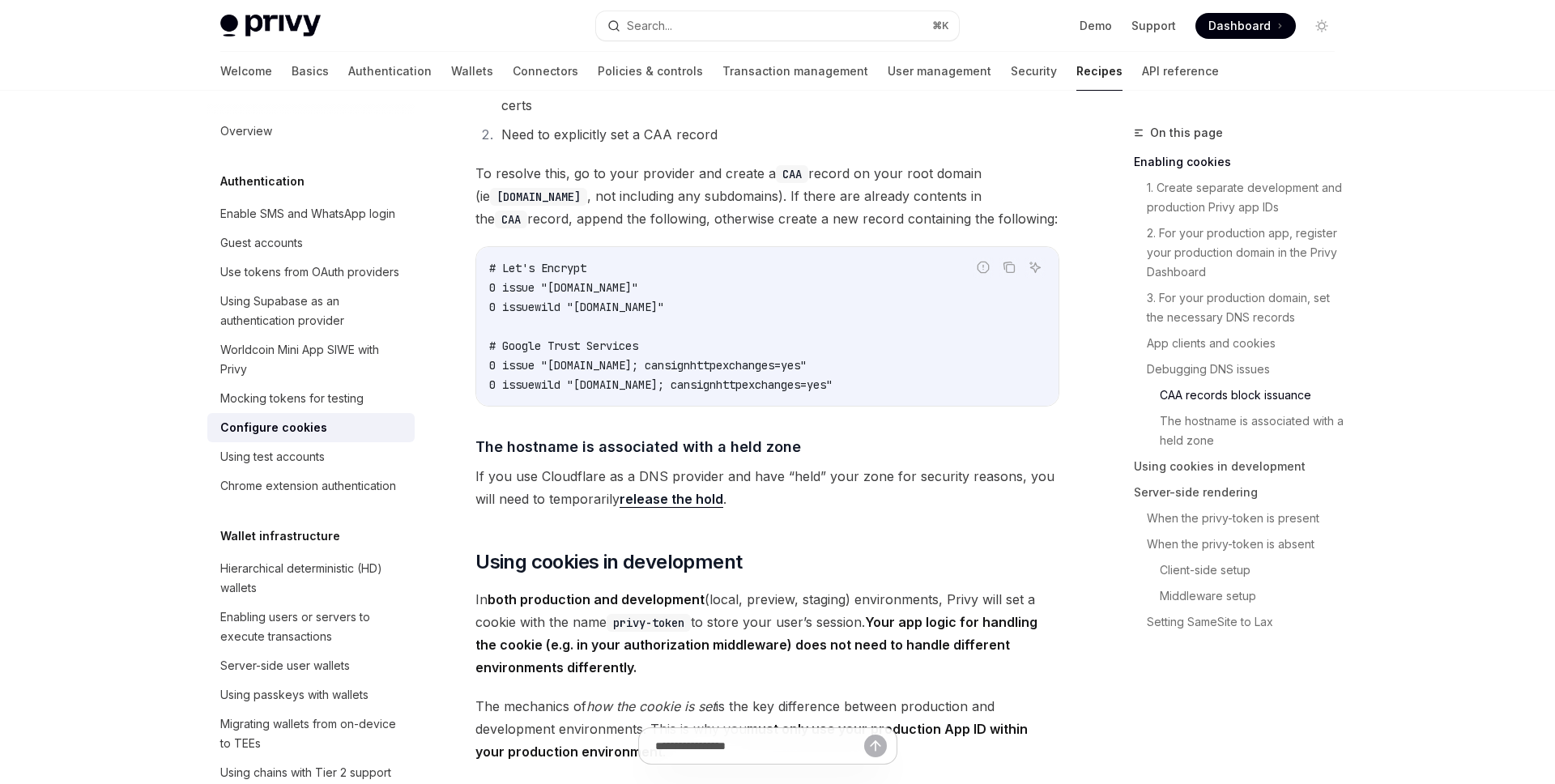
scroll to position [2159, 0]
